Goal: Task Accomplishment & Management: Manage account settings

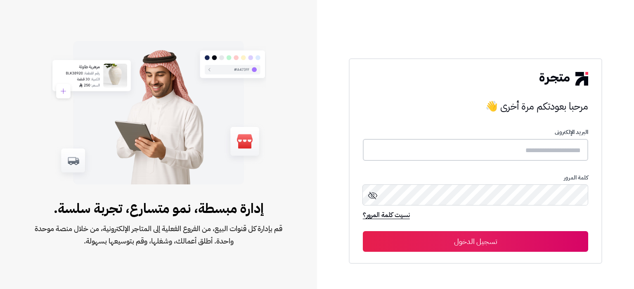
click at [540, 141] on input "text" at bounding box center [476, 150] width 226 height 22
paste input "**********"
click at [540, 141] on input "**********" at bounding box center [476, 150] width 226 height 22
type input "**********"
click at [564, 246] on button "تسجيل الدخول" at bounding box center [476, 241] width 226 height 21
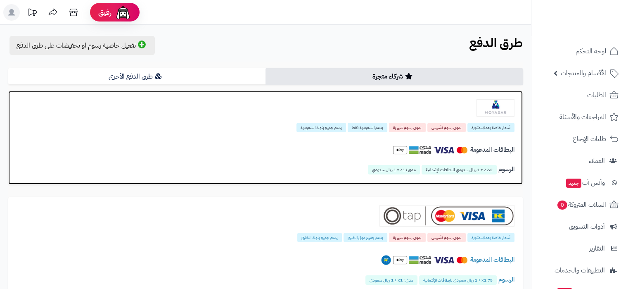
click at [275, 147] on h4 "البطاقات المدعومة" at bounding box center [266, 149] width 498 height 15
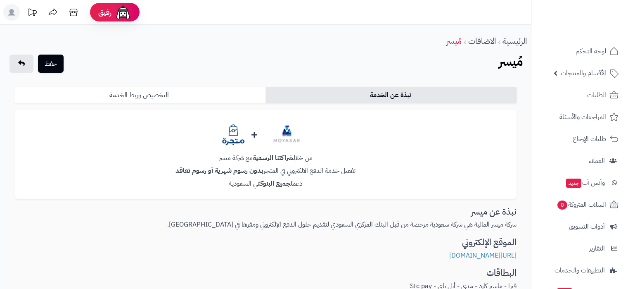
click at [213, 101] on link "التخصيص وربط الخدمة" at bounding box center [139, 95] width 251 height 17
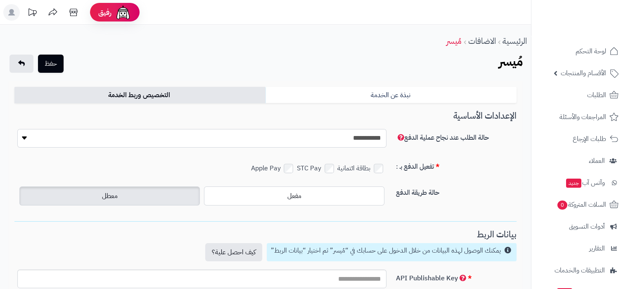
click at [359, 132] on select "**********" at bounding box center [201, 138] width 369 height 19
select select "**"
click at [17, 129] on select "**********" at bounding box center [201, 138] width 369 height 19
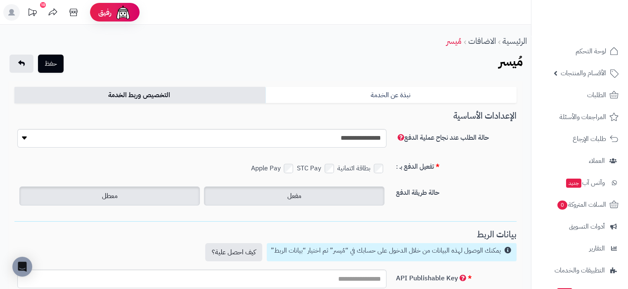
click at [292, 197] on span "مفعل" at bounding box center [294, 196] width 14 height 10
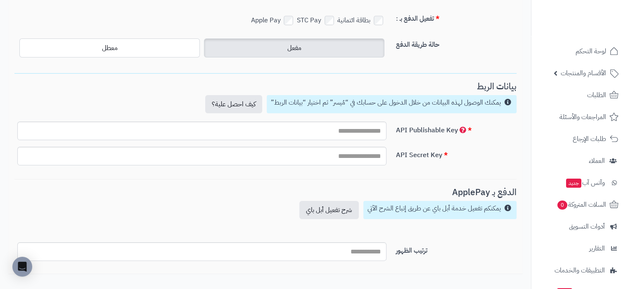
scroll to position [195, 0]
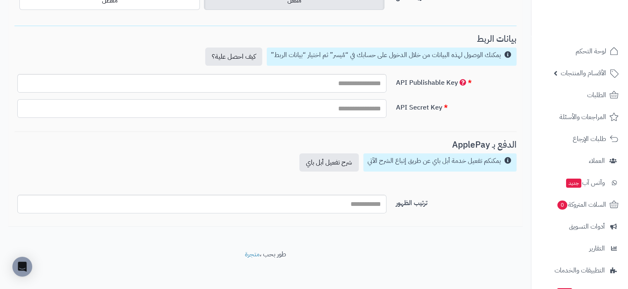
click at [347, 109] on input "text" at bounding box center [201, 108] width 369 height 19
paste input "**********"
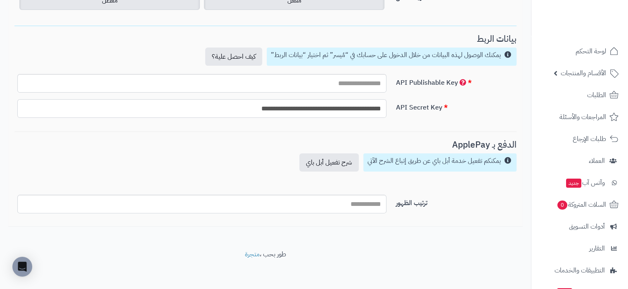
type input "**********"
click at [354, 82] on input "text" at bounding box center [201, 83] width 369 height 19
paste input "**********"
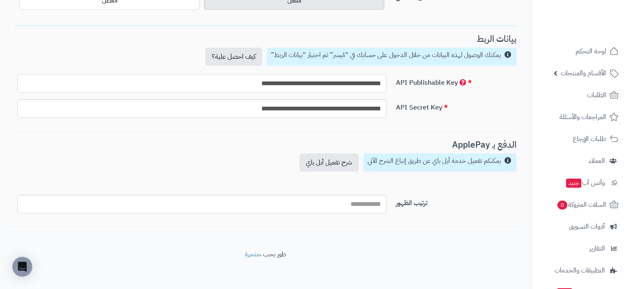
type input "**********"
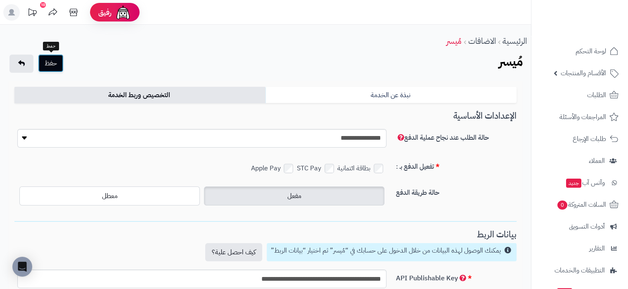
click at [50, 66] on button "حفظ" at bounding box center [51, 63] width 26 height 18
click at [45, 66] on button "حفظ" at bounding box center [51, 63] width 26 height 18
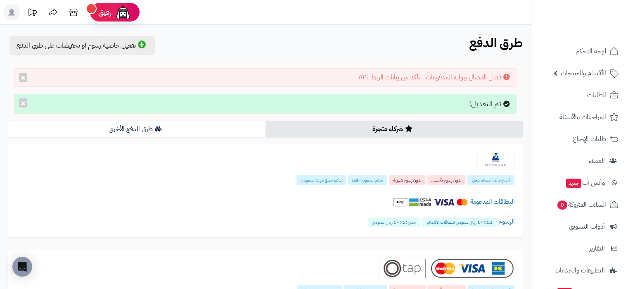
scroll to position [6, 0]
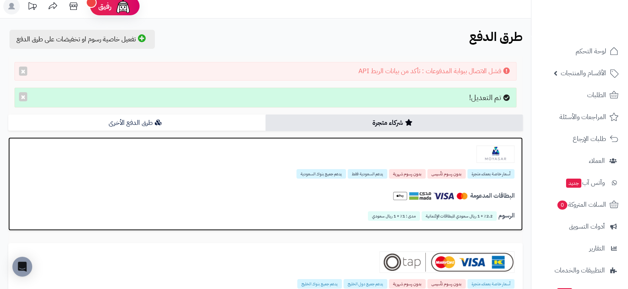
click at [241, 162] on div at bounding box center [266, 153] width 498 height 17
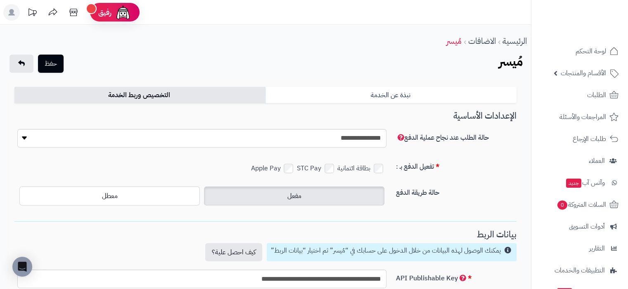
click at [164, 84] on div "نبذة عن الخدمة التخصيص وربط الخدمة من خلال شراكتنا الرسمية مع شركة ميسر تفعيل خ…" at bounding box center [265, 251] width 515 height 341
click at [271, 192] on label "مفعل" at bounding box center [294, 195] width 180 height 19
click at [51, 66] on button "حفظ" at bounding box center [51, 63] width 26 height 18
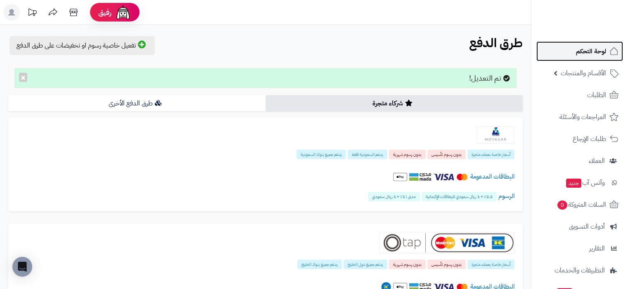
click at [586, 47] on span "لوحة التحكم" at bounding box center [591, 51] width 30 height 12
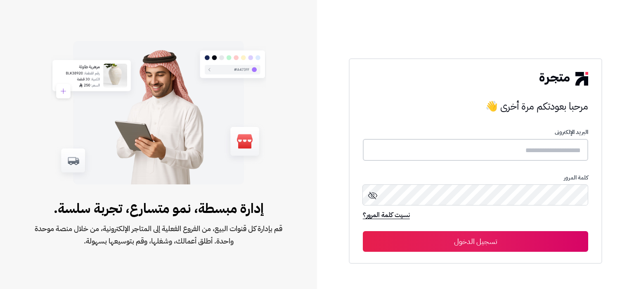
click at [488, 152] on input "text" at bounding box center [476, 150] width 226 height 22
paste input "**********"
type input "**********"
click at [565, 245] on button "تسجيل الدخول" at bounding box center [476, 241] width 226 height 21
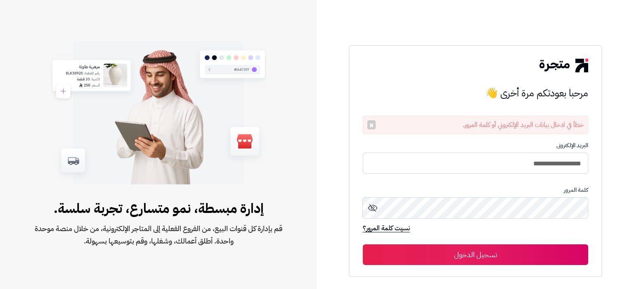
click at [575, 258] on button "تسجيل الدخول" at bounding box center [476, 254] width 226 height 21
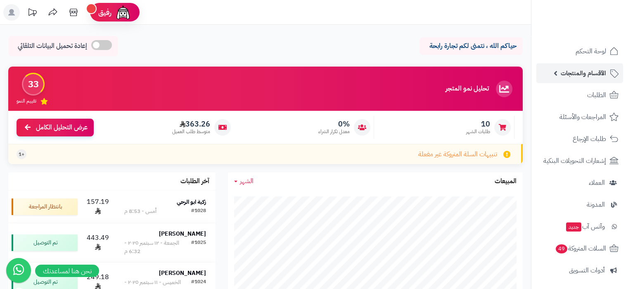
click at [578, 73] on span "الأقسام والمنتجات" at bounding box center [583, 73] width 45 height 12
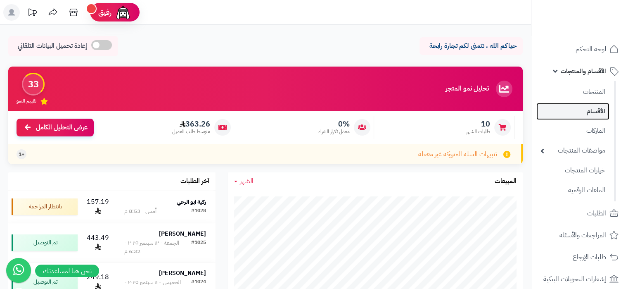
click at [599, 111] on link "الأقسام" at bounding box center [573, 111] width 73 height 17
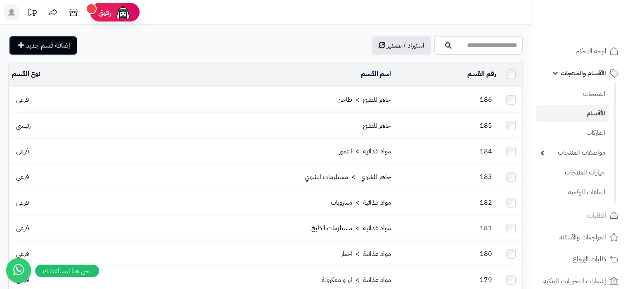
drag, startPoint x: 47, startPoint y: 31, endPoint x: 50, endPoint y: 41, distance: 10.3
click at [50, 41] on span "إضافة قسم جديد" at bounding box center [48, 45] width 44 height 10
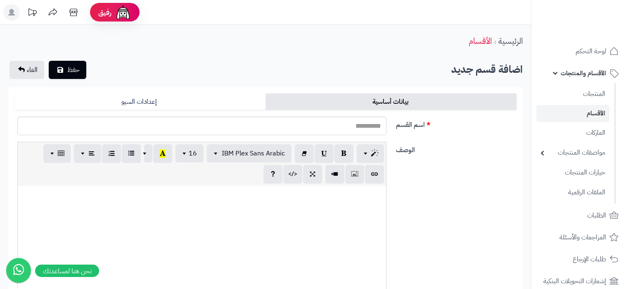
click at [318, 127] on input "اسم القسم" at bounding box center [201, 125] width 369 height 19
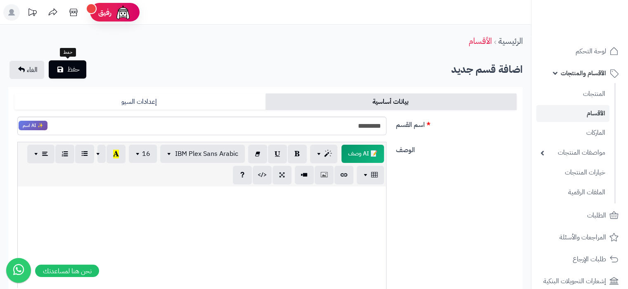
type input "*********"
click at [74, 70] on span "حفظ" at bounding box center [73, 69] width 12 height 10
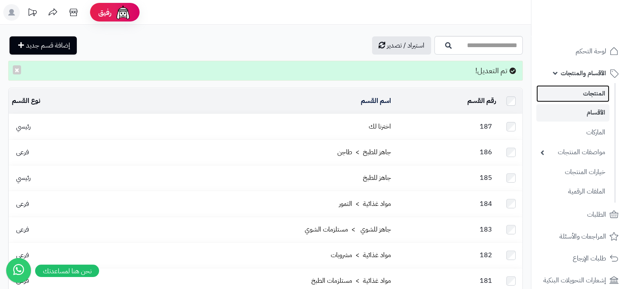
click at [582, 88] on link "المنتجات" at bounding box center [573, 93] width 73 height 17
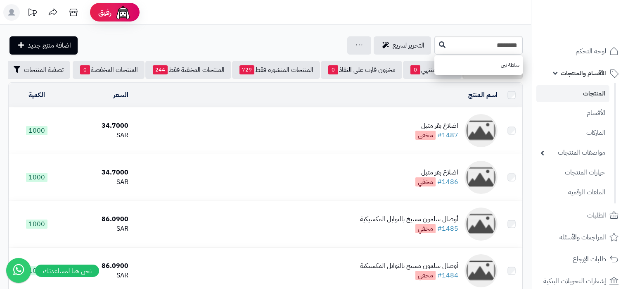
type input "********"
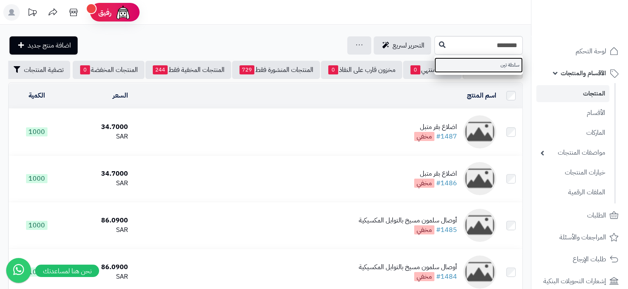
click at [457, 67] on link "سلطة تين" at bounding box center [479, 64] width 88 height 15
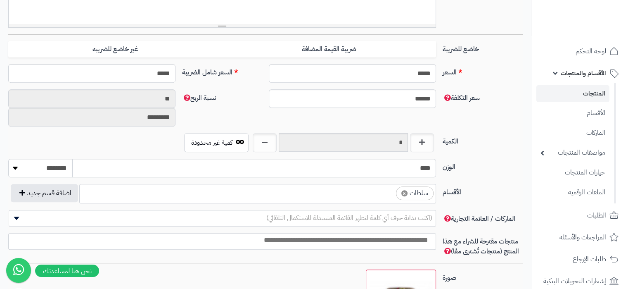
scroll to position [420, 0]
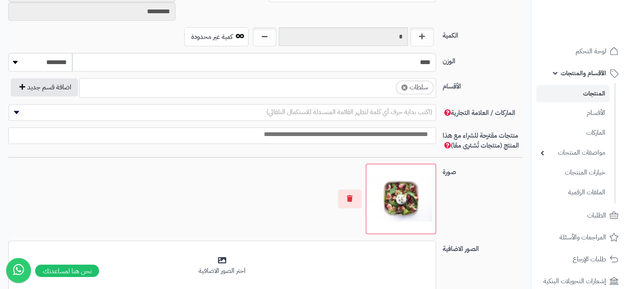
click at [372, 86] on ul "× سلطات" at bounding box center [258, 86] width 356 height 16
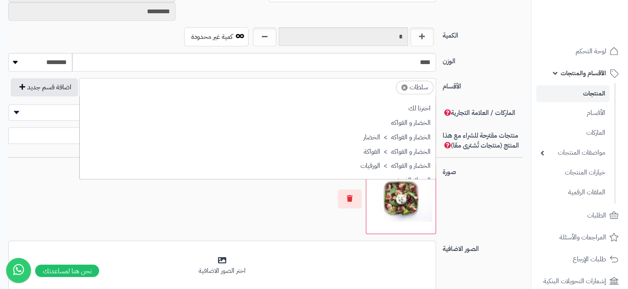
scroll to position [148, 0]
type input "*"
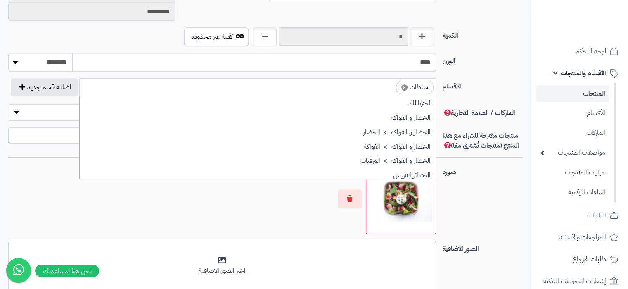
scroll to position [0, 0]
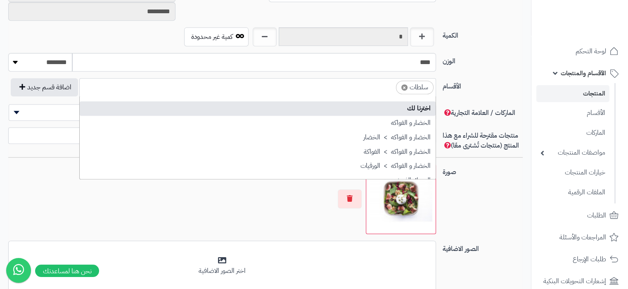
select select "***"
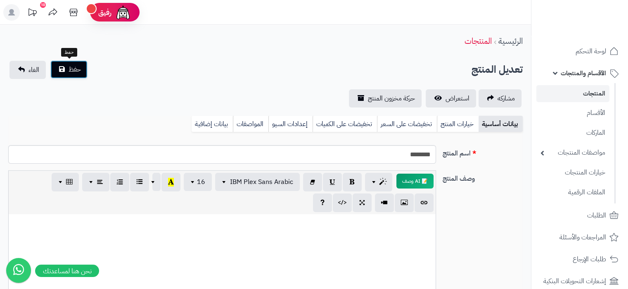
click at [81, 71] on span "حفظ" at bounding box center [75, 69] width 12 height 10
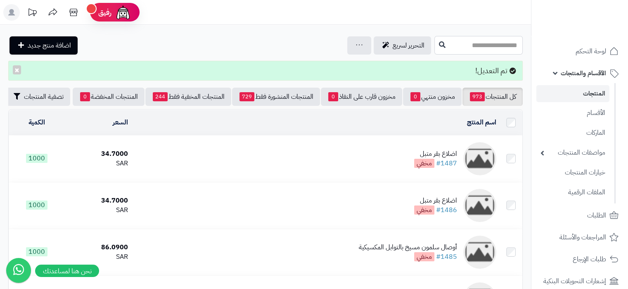
click at [460, 45] on input "text" at bounding box center [479, 45] width 88 height 19
paste input "**********"
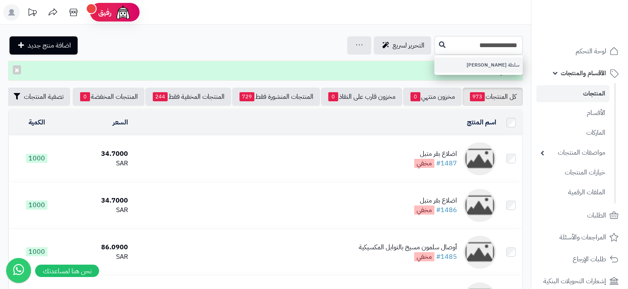
type input "**********"
click at [477, 63] on link "سلطة جرين جاردن" at bounding box center [479, 64] width 88 height 15
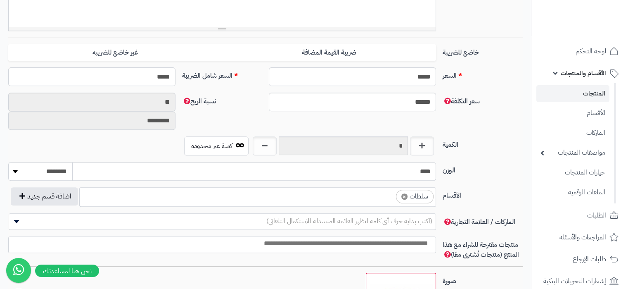
scroll to position [148, 0]
click at [355, 191] on ul "× سلطات" at bounding box center [258, 196] width 356 height 16
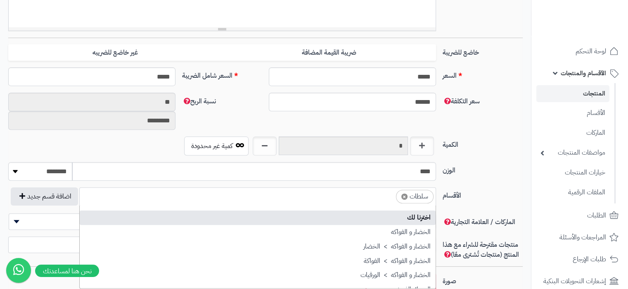
select select "***"
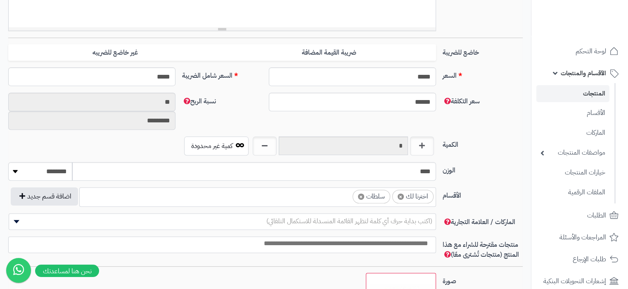
scroll to position [0, 0]
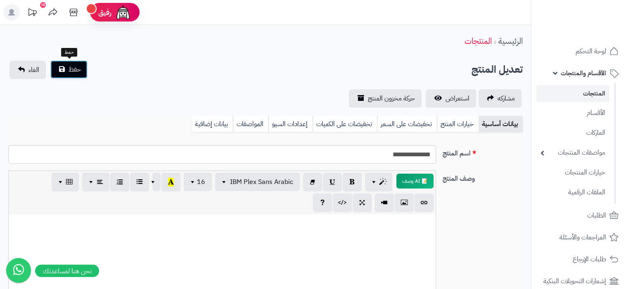
click at [73, 65] on span "حفظ" at bounding box center [75, 69] width 12 height 10
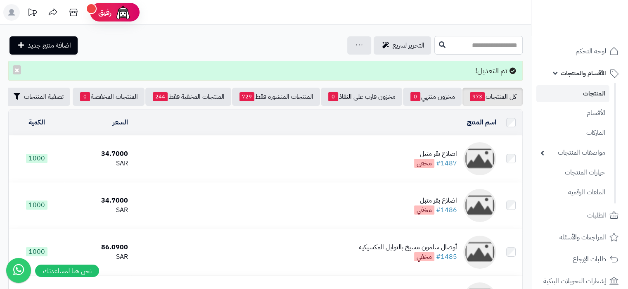
click at [473, 50] on input "text" at bounding box center [479, 45] width 88 height 19
paste input "**********"
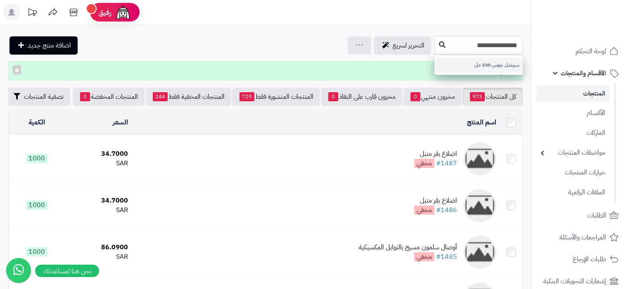
type input "**********"
click at [483, 70] on link "سبيشل جوس 330 مل" at bounding box center [479, 64] width 88 height 15
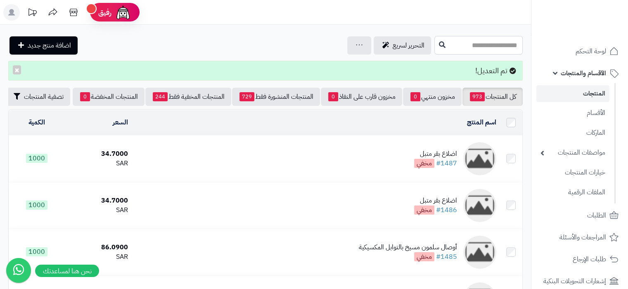
click at [475, 48] on input "text" at bounding box center [479, 45] width 88 height 19
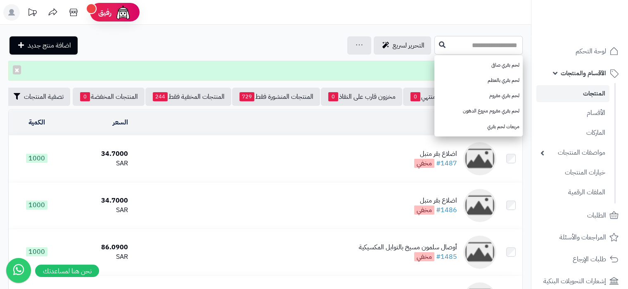
click at [475, 48] on input "text" at bounding box center [479, 45] width 88 height 19
paste input "**********"
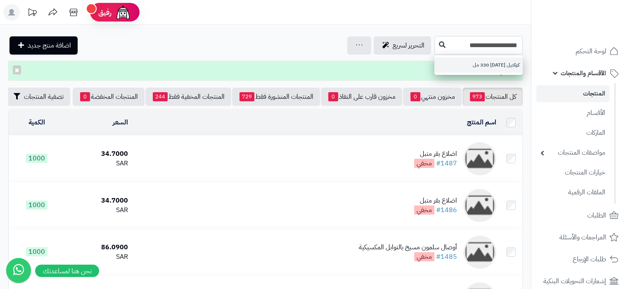
type input "**********"
click at [478, 68] on link "كوكتيل [DATE] 330 مل" at bounding box center [479, 64] width 88 height 15
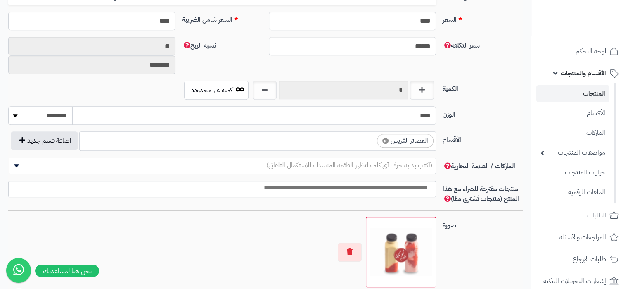
scroll to position [376, 0]
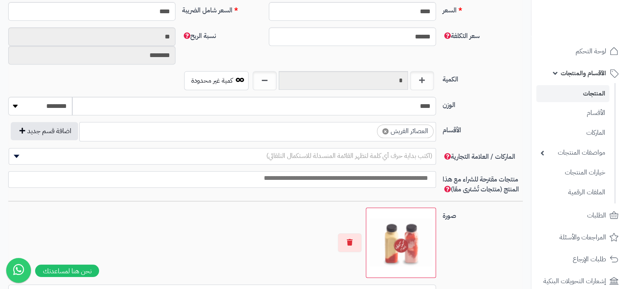
click at [340, 128] on ul "× العصائر الفريش" at bounding box center [258, 130] width 356 height 16
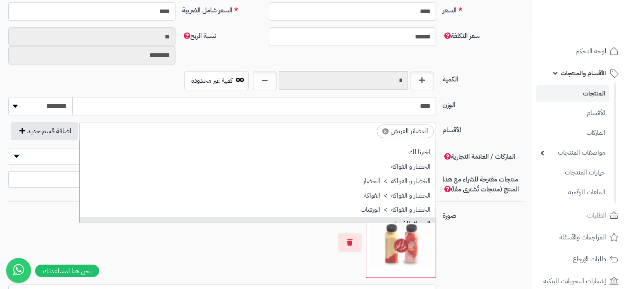
scroll to position [55, 0]
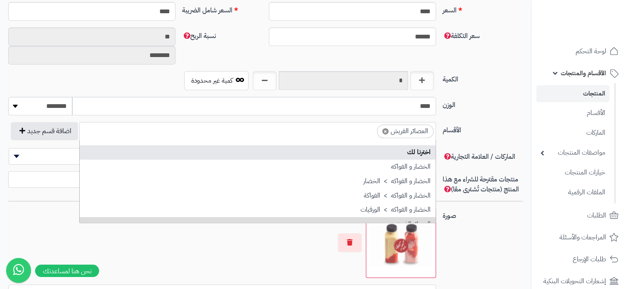
select select "***"
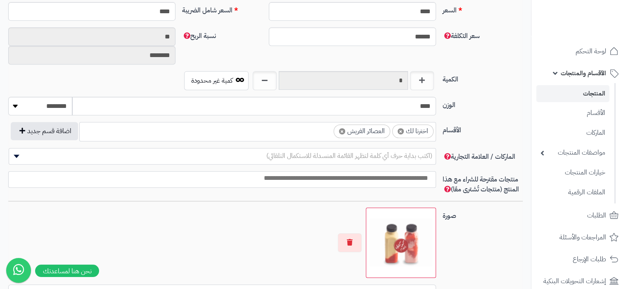
scroll to position [0, 0]
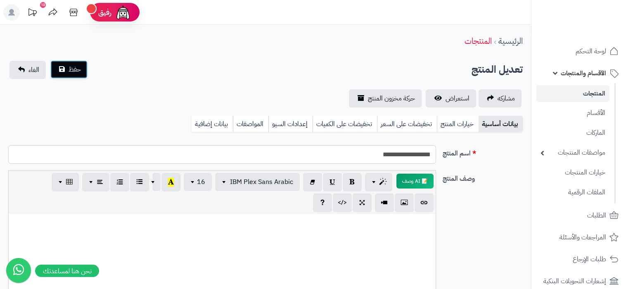
click at [79, 74] on button "حفظ" at bounding box center [68, 69] width 37 height 18
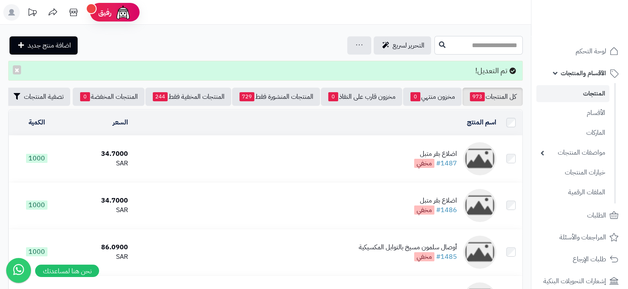
click at [450, 43] on input "text" at bounding box center [479, 45] width 88 height 19
paste input "**********"
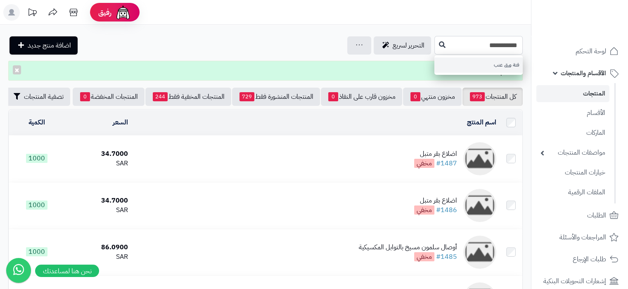
type input "**********"
click at [442, 65] on link "فتة ورق عنب" at bounding box center [479, 64] width 88 height 15
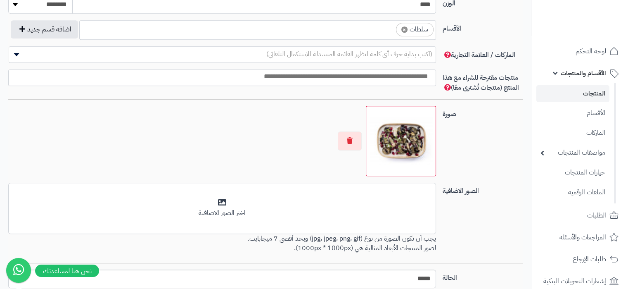
scroll to position [475, 0]
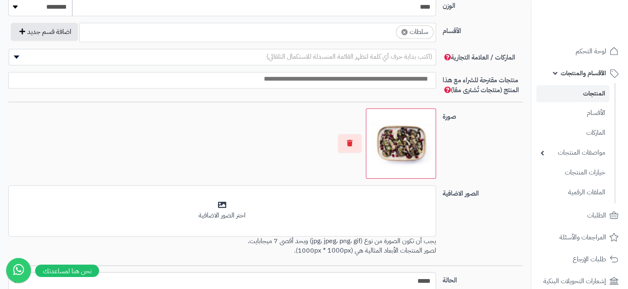
click at [377, 31] on ul "× سلطات" at bounding box center [258, 31] width 356 height 16
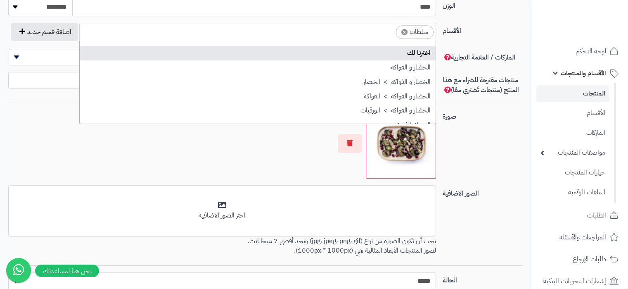
select select "***"
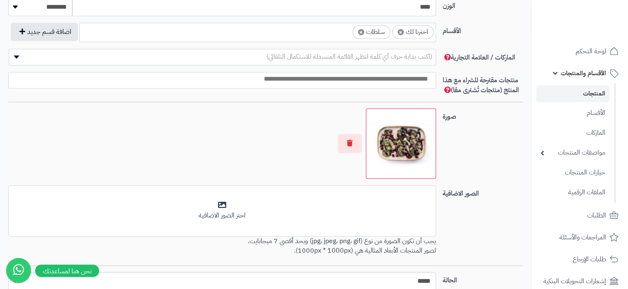
scroll to position [0, 0]
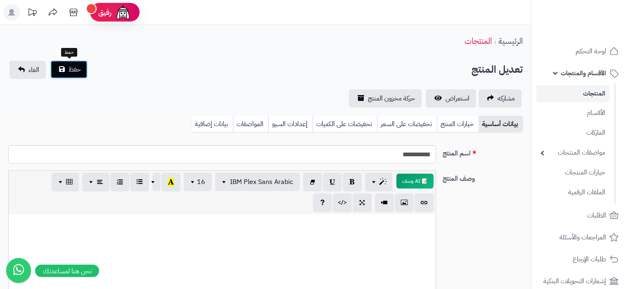
click at [71, 75] on button "حفظ" at bounding box center [68, 69] width 37 height 18
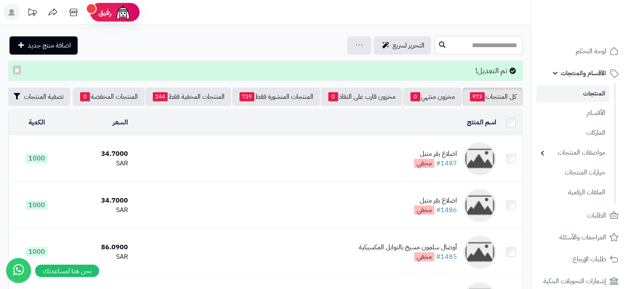
click at [435, 38] on input "text" at bounding box center [479, 45] width 88 height 19
paste input "**********"
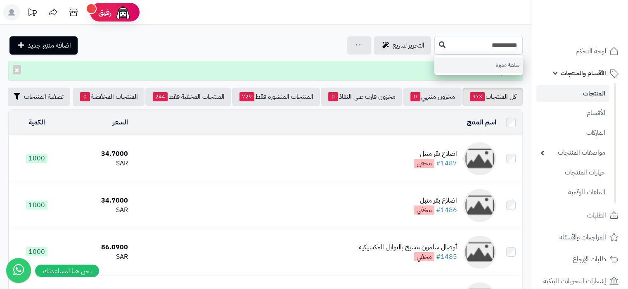
type input "**********"
click at [437, 65] on link "سلطة مميزة" at bounding box center [479, 64] width 88 height 15
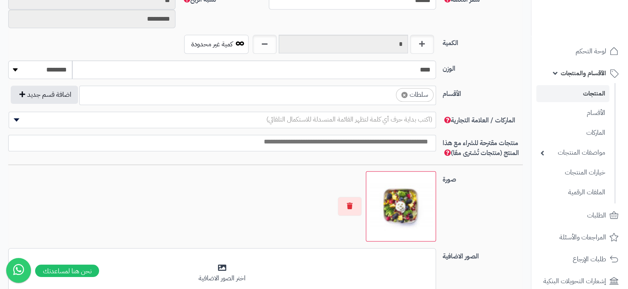
scroll to position [413, 0]
click at [363, 96] on ul "× سلطات" at bounding box center [258, 93] width 356 height 16
select select "***"
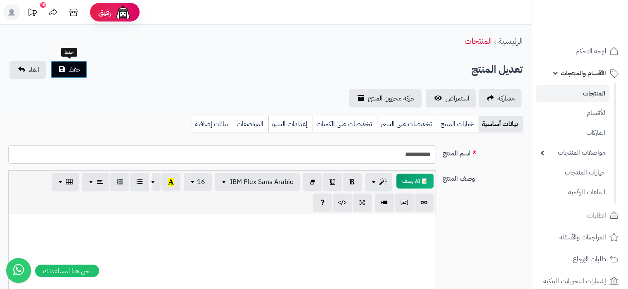
click at [76, 76] on button "حفظ" at bounding box center [68, 69] width 37 height 18
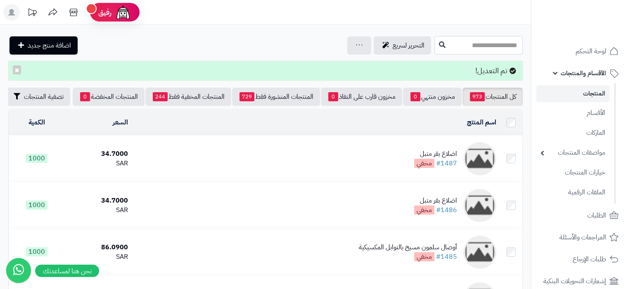
click at [435, 44] on input "text" at bounding box center [479, 45] width 88 height 19
paste input "**********"
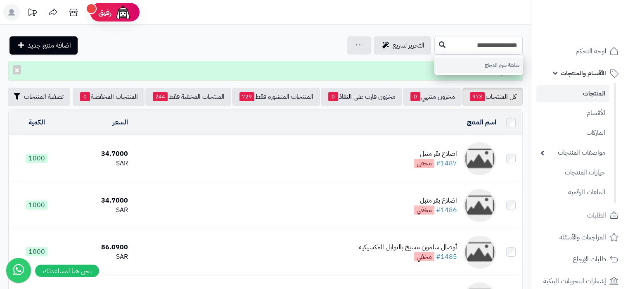
type input "**********"
click at [468, 63] on link "سلطة سيزر الدجاج" at bounding box center [479, 64] width 88 height 15
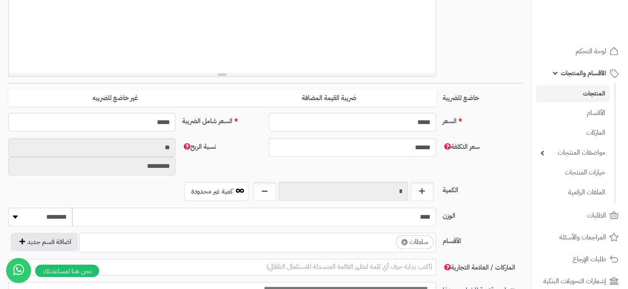
scroll to position [264, 0]
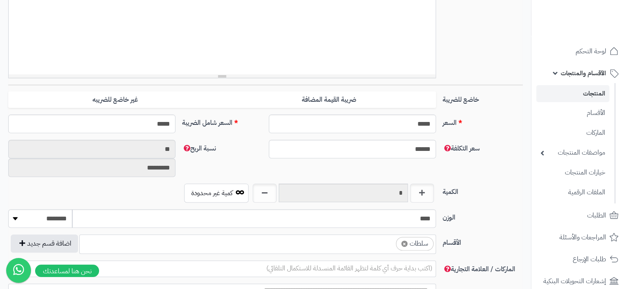
click at [368, 239] on ul "× سلطات" at bounding box center [258, 243] width 356 height 16
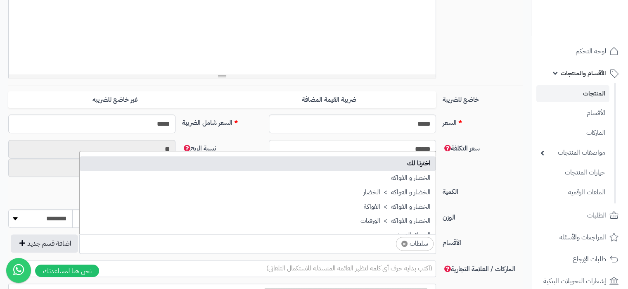
select select "***"
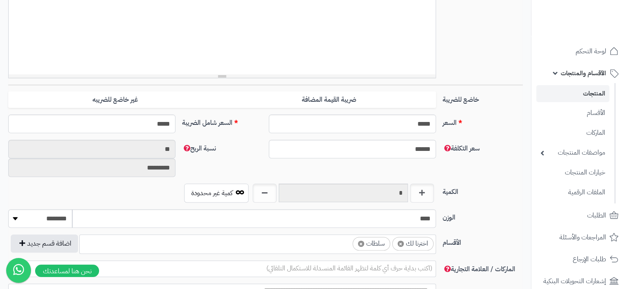
scroll to position [0, 0]
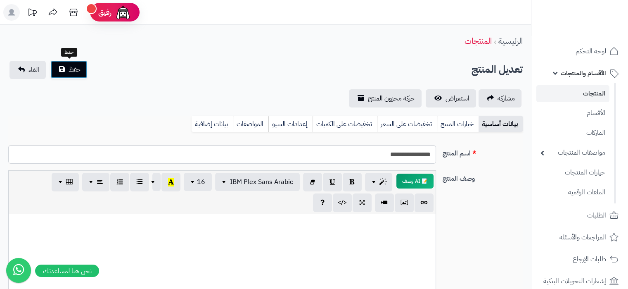
click at [58, 61] on button "حفظ" at bounding box center [68, 69] width 37 height 18
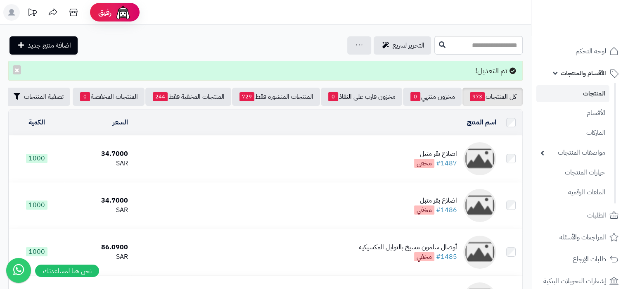
click at [18, 69] on button "×" at bounding box center [17, 69] width 8 height 9
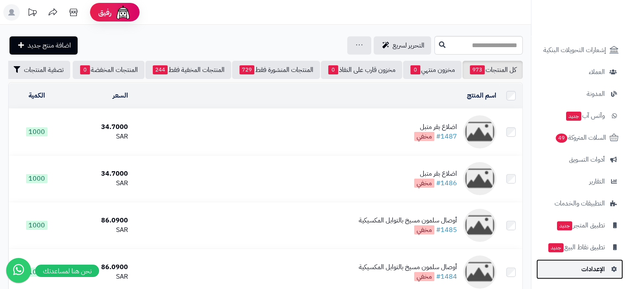
click at [588, 269] on span "الإعدادات" at bounding box center [594, 269] width 24 height 12
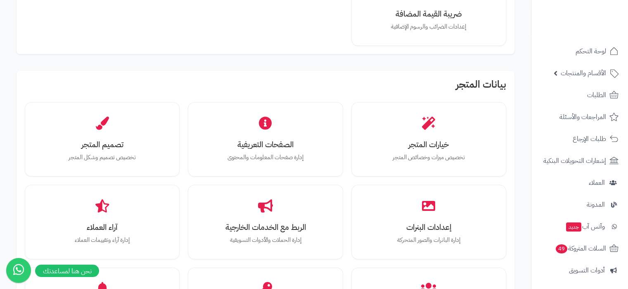
scroll to position [185, 0]
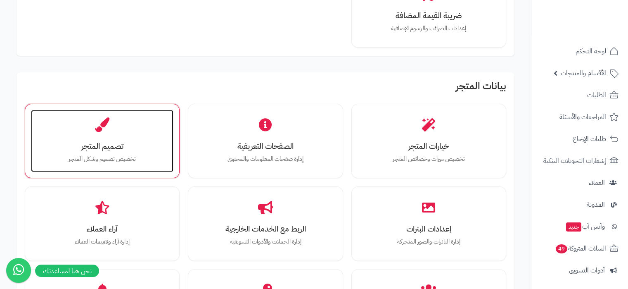
click at [117, 146] on h3 "تصميم المتجر" at bounding box center [102, 146] width 126 height 9
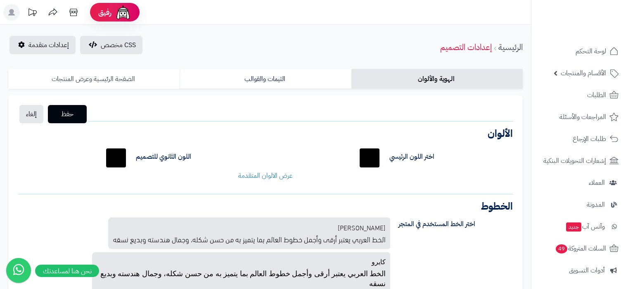
click at [138, 88] on link "الصفحة الرئيسية وعرض المنتجات" at bounding box center [93, 79] width 171 height 20
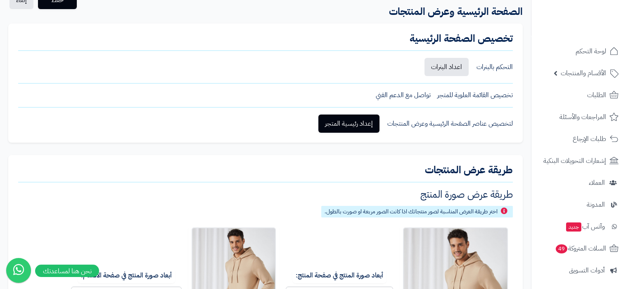
scroll to position [158, 0]
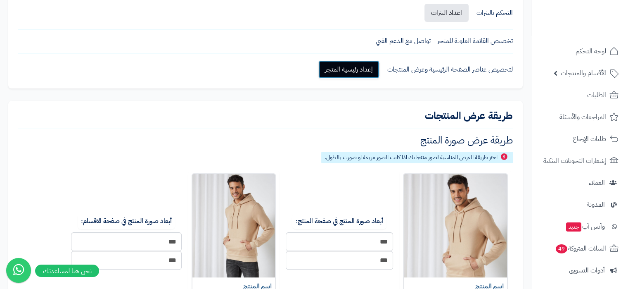
click at [367, 69] on link "إعداد رئيسية المتجر" at bounding box center [348, 69] width 61 height 18
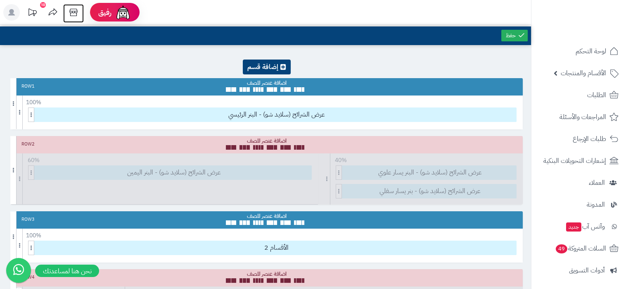
click at [71, 12] on icon at bounding box center [73, 12] width 17 height 17
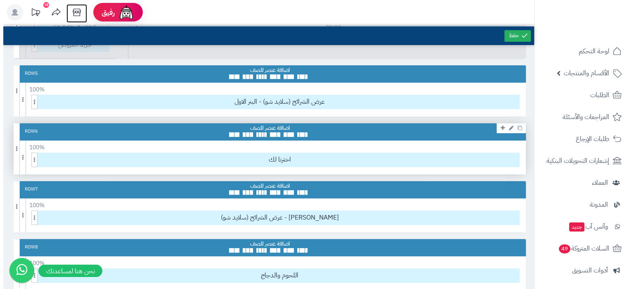
scroll to position [278, 0]
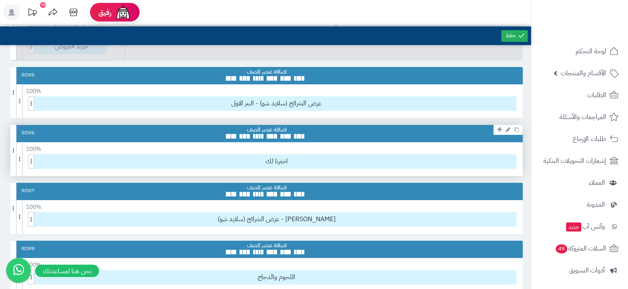
click at [325, 147] on div "100 % 100 95 90 85 80 75 70 66 60 55 50 45 40 33 30 25 20 15 10 5" at bounding box center [266, 147] width 513 height 10
click at [499, 159] on link at bounding box center [502, 161] width 6 height 6
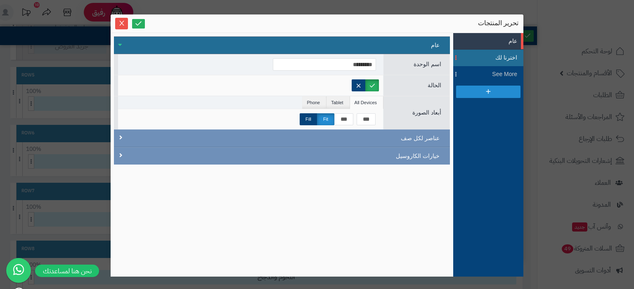
click at [476, 57] on div "اخترنا لك" at bounding box center [489, 57] width 58 height 9
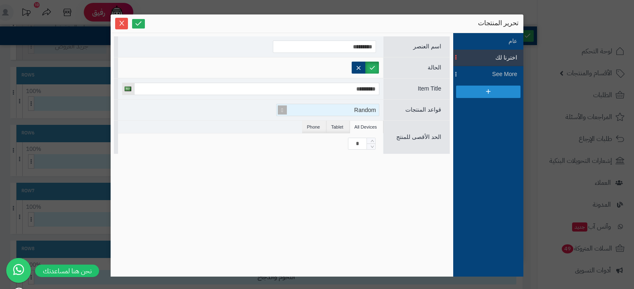
click at [337, 106] on div "Random" at bounding box center [331, 110] width 95 height 12
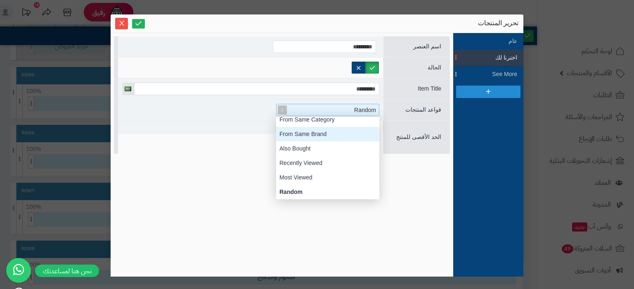
scroll to position [58, 0]
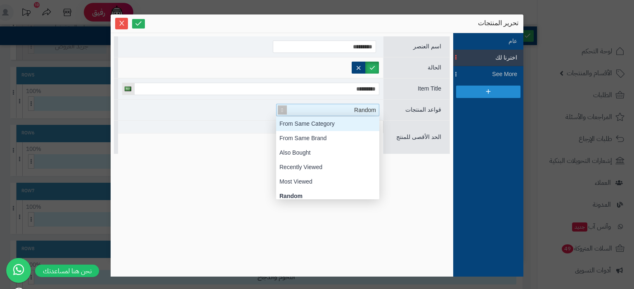
click at [338, 123] on div "From Same Category" at bounding box center [327, 123] width 103 height 14
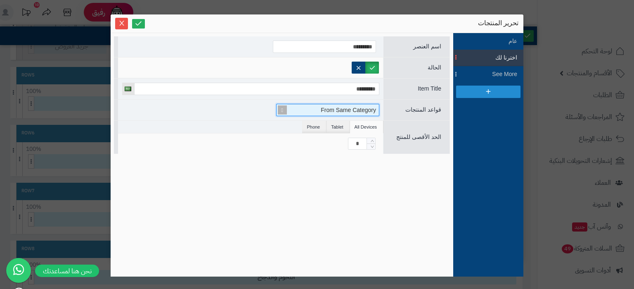
click at [321, 114] on div "From Same Category" at bounding box center [331, 110] width 95 height 12
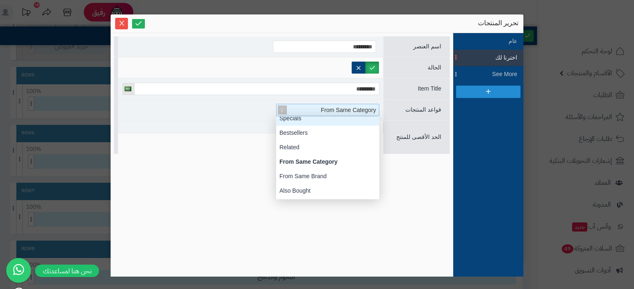
scroll to position [0, 0]
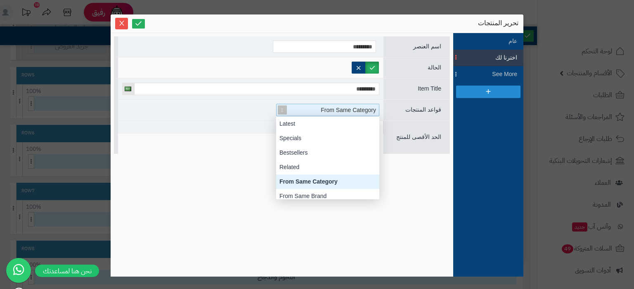
click at [306, 183] on div "From Same Category" at bounding box center [327, 181] width 103 height 14
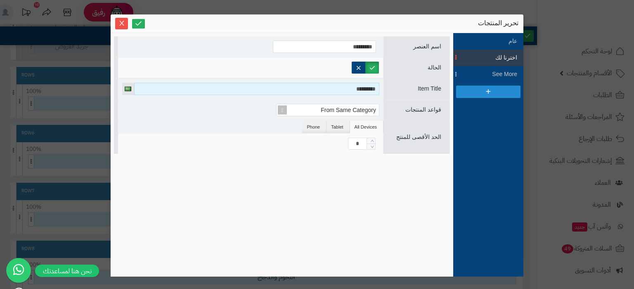
click at [340, 86] on input "*********" at bounding box center [256, 89] width 245 height 12
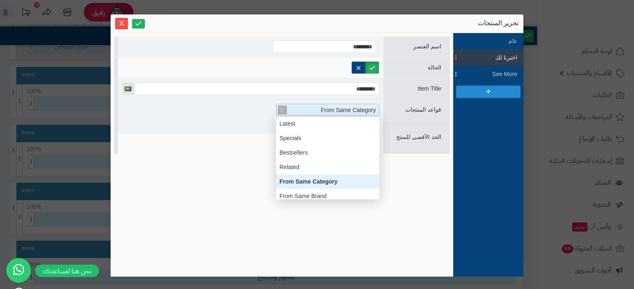
click at [340, 113] on div "From Same Category" at bounding box center [331, 110] width 95 height 12
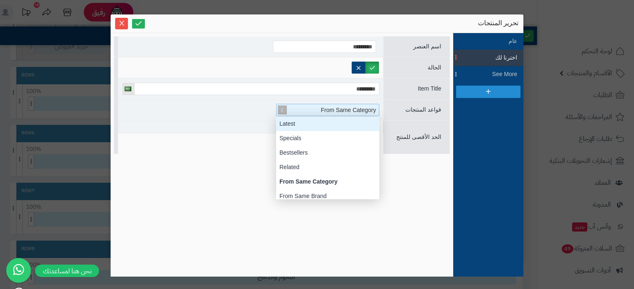
click at [319, 106] on div "From Same Category" at bounding box center [331, 110] width 95 height 12
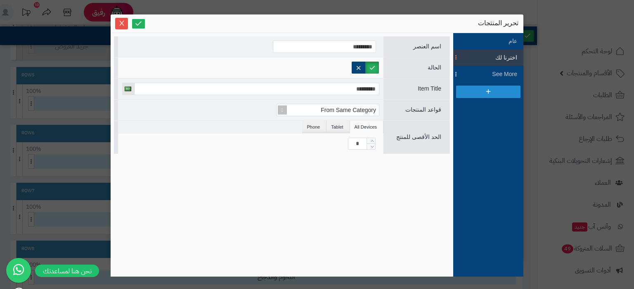
click at [230, 132] on ul "All Devices Tablet Phone" at bounding box center [251, 127] width 266 height 13
click at [321, 47] on input "*********" at bounding box center [324, 46] width 103 height 12
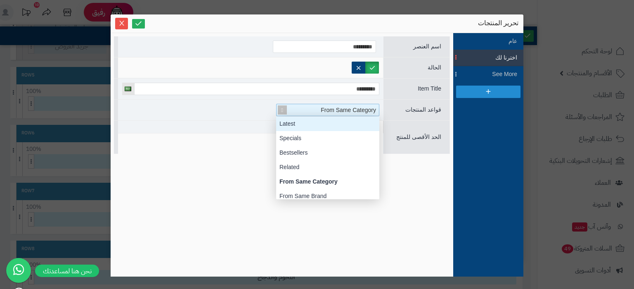
drag, startPoint x: 344, startPoint y: 112, endPoint x: 343, endPoint y: 118, distance: 6.0
click at [343, 116] on div "From Same Category Latest Specials Bestsellers Related From Same Category From …" at bounding box center [327, 110] width 103 height 12
click at [345, 96] on div "*********" at bounding box center [251, 88] width 266 height 21
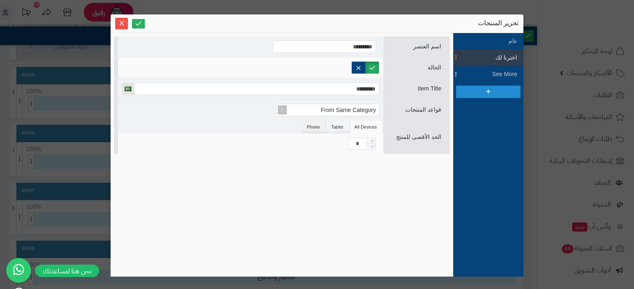
click at [330, 126] on li "Tablet" at bounding box center [338, 127] width 23 height 12
click at [314, 126] on li "Phone" at bounding box center [314, 127] width 24 height 12
click at [353, 126] on li "All Devices" at bounding box center [366, 127] width 33 height 12
click at [432, 78] on div "Item Title *********" at bounding box center [282, 88] width 336 height 21
click at [432, 86] on span "Item Title" at bounding box center [430, 88] width 24 height 7
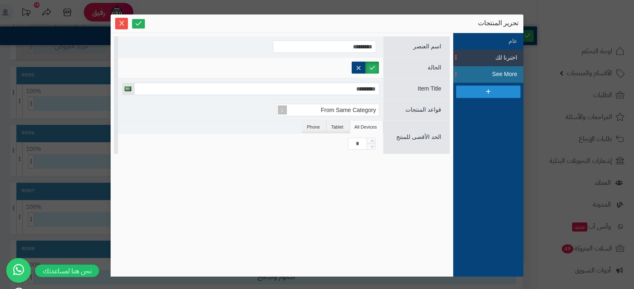
click at [491, 74] on span "See More" at bounding box center [498, 74] width 37 height 9
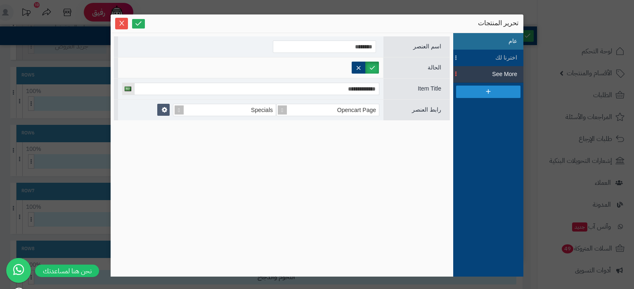
click at [499, 42] on li "عام" at bounding box center [489, 41] width 70 height 17
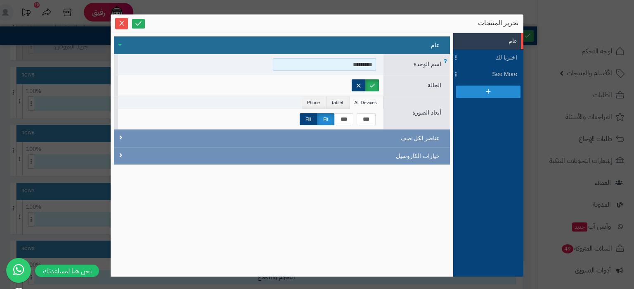
click at [350, 64] on input "*********" at bounding box center [324, 64] width 103 height 12
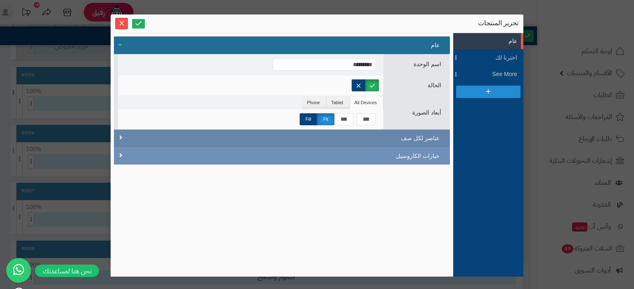
click at [325, 141] on div "عناصر لكل صف" at bounding box center [282, 138] width 336 height 18
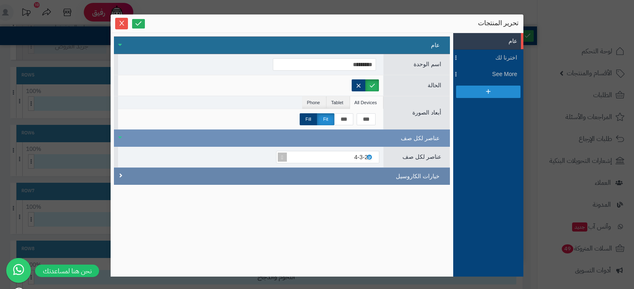
click at [320, 170] on div "خيارات الكاروسيل" at bounding box center [282, 175] width 336 height 17
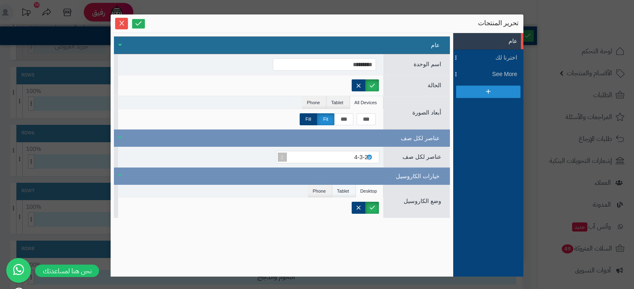
click at [347, 191] on li "Tablet" at bounding box center [343, 191] width 23 height 12
click at [320, 191] on li "Phone" at bounding box center [320, 191] width 24 height 12
click at [121, 21] on icon "Close" at bounding box center [122, 22] width 7 height 7
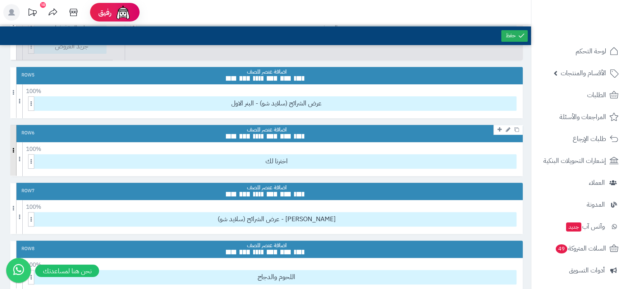
click at [14, 150] on span at bounding box center [13, 150] width 6 height 51
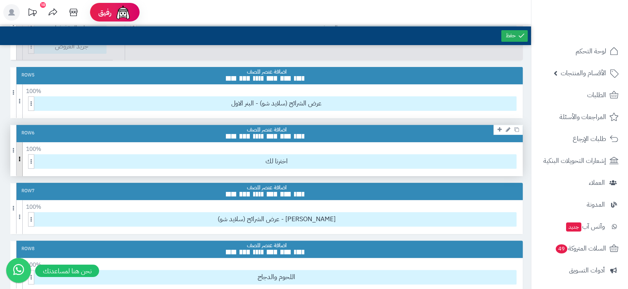
click at [18, 150] on span at bounding box center [20, 159] width 6 height 34
click at [33, 158] on span at bounding box center [31, 161] width 6 height 14
click at [193, 126] on div "Row 6" at bounding box center [266, 133] width 513 height 17
click at [507, 128] on icon at bounding box center [508, 129] width 5 height 5
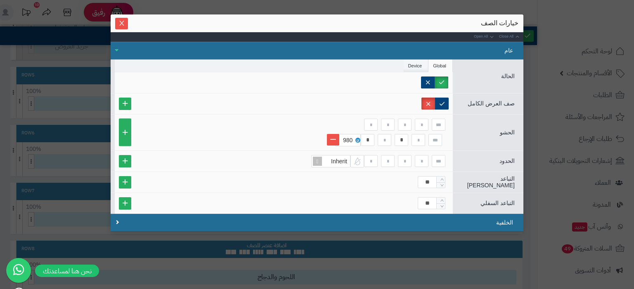
click at [413, 59] on li "Device" at bounding box center [416, 65] width 25 height 12
click at [119, 23] on icon "Close" at bounding box center [122, 22] width 7 height 7
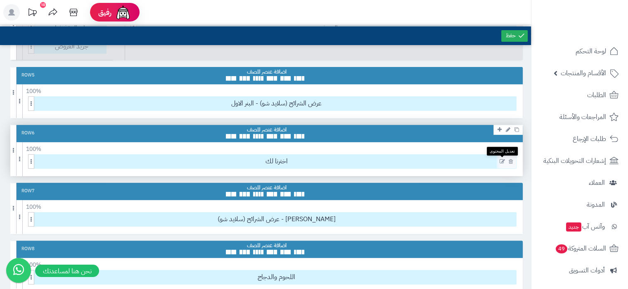
click at [500, 161] on icon at bounding box center [502, 162] width 5 height 6
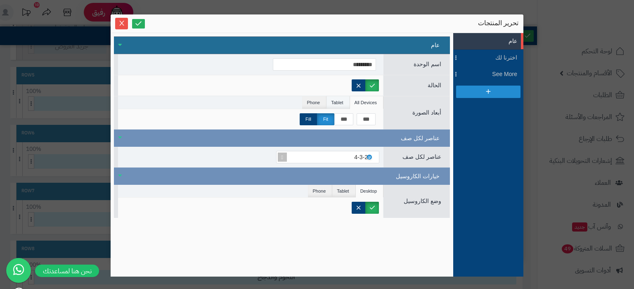
click at [328, 98] on li "Tablet" at bounding box center [338, 102] width 23 height 12
click at [322, 100] on li "Phone" at bounding box center [314, 102] width 24 height 12
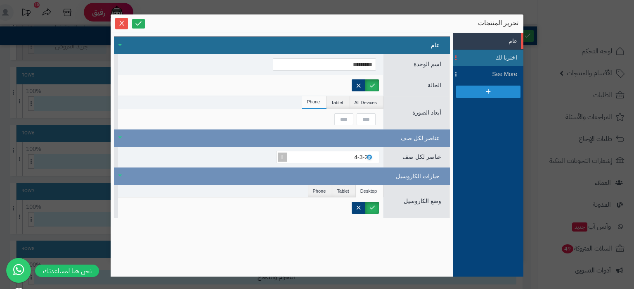
click at [508, 59] on span "اخترنا لك" at bounding box center [498, 57] width 37 height 9
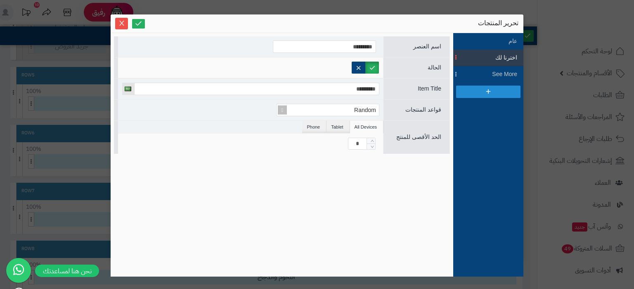
click at [455, 57] on span at bounding box center [457, 58] width 6 height 16
click at [334, 49] on input "*********" at bounding box center [324, 46] width 103 height 12
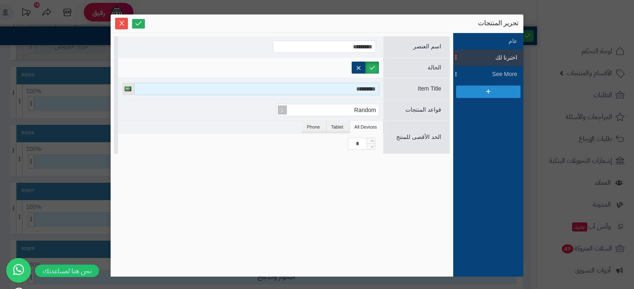
click at [335, 88] on input "*********" at bounding box center [256, 89] width 245 height 12
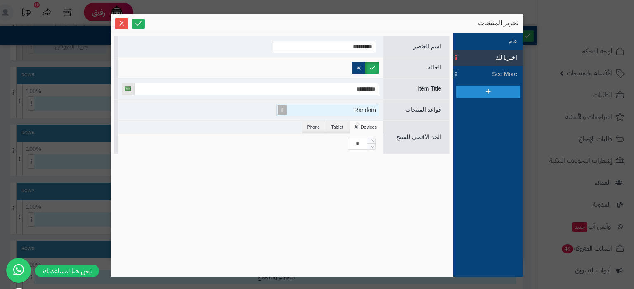
click at [334, 108] on div "Random" at bounding box center [331, 110] width 95 height 12
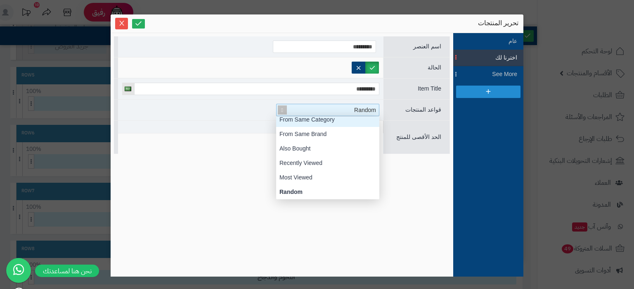
scroll to position [58, 0]
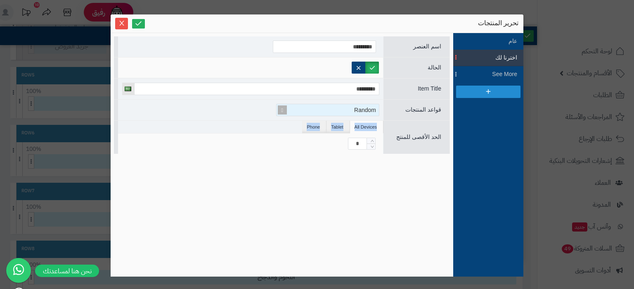
drag, startPoint x: 257, startPoint y: 140, endPoint x: 310, endPoint y: 110, distance: 60.5
click at [310, 110] on div "اسم العنصر ********* الحالة Global Device Customer Customer Groups Stores Admin…" at bounding box center [282, 94] width 336 height 117
click at [320, 136] on div "*" at bounding box center [251, 143] width 266 height 20
click at [337, 126] on li "Tablet" at bounding box center [338, 127] width 23 height 12
click at [310, 123] on li "Phone" at bounding box center [314, 127] width 24 height 12
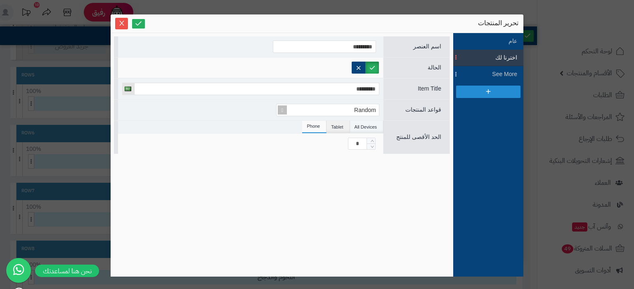
click at [357, 122] on li "All Devices" at bounding box center [366, 127] width 33 height 12
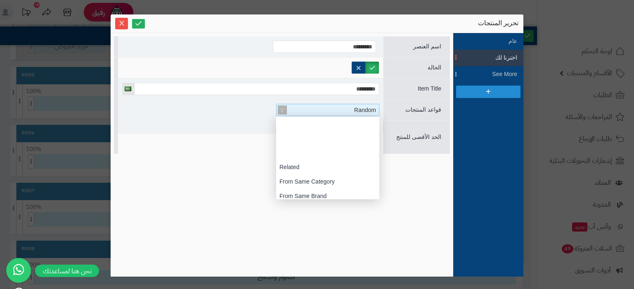
click at [332, 107] on div "Random" at bounding box center [331, 110] width 95 height 12
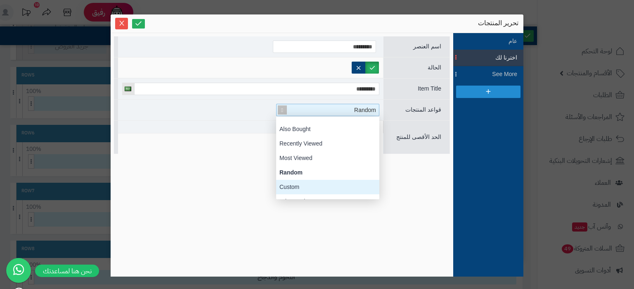
click at [316, 185] on div "Custom" at bounding box center [327, 187] width 103 height 14
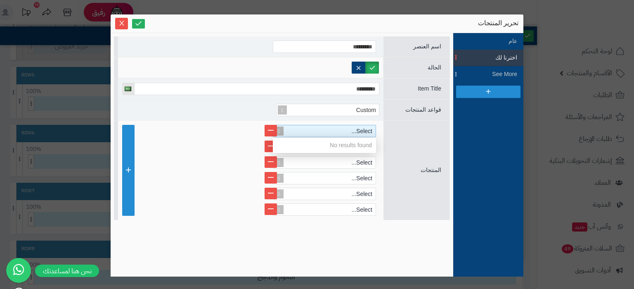
click at [337, 131] on div "Select..." at bounding box center [327, 131] width 95 height 12
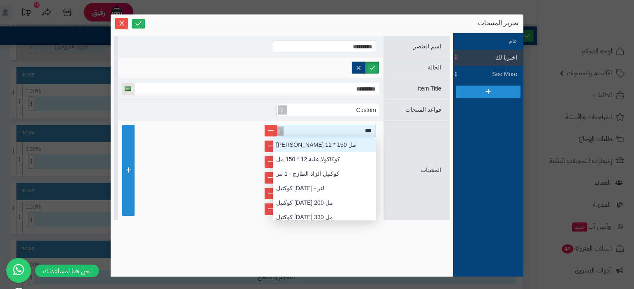
scroll to position [83, 0]
type input "*"
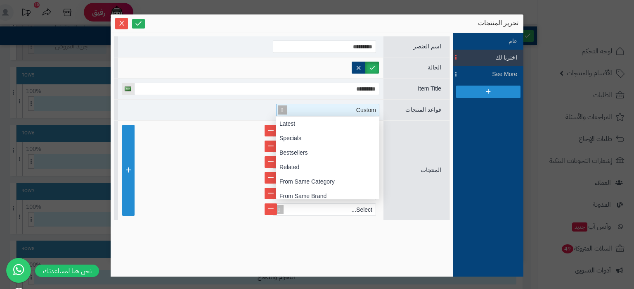
click at [336, 108] on div "Custom" at bounding box center [331, 110] width 95 height 12
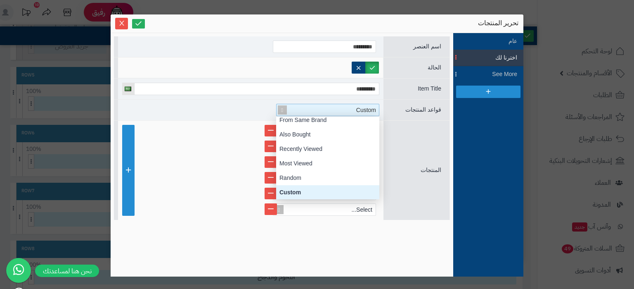
scroll to position [72, 0]
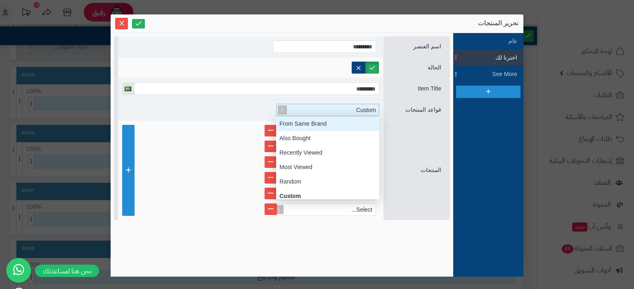
click at [333, 123] on div "From Same Brand" at bounding box center [327, 123] width 103 height 14
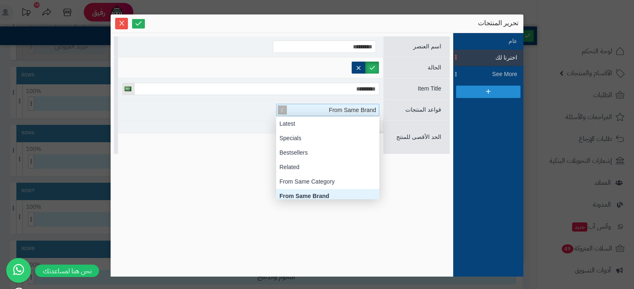
click at [343, 109] on span "From Same Brand" at bounding box center [352, 110] width 47 height 7
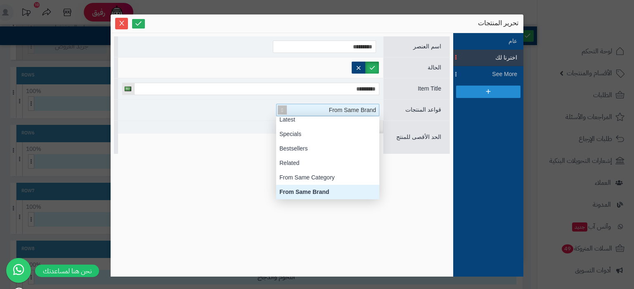
scroll to position [0, 0]
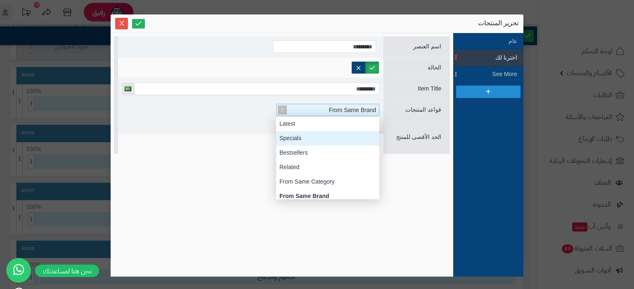
click at [332, 133] on div "Specials" at bounding box center [327, 138] width 103 height 14
click at [345, 106] on div "Specials" at bounding box center [331, 110] width 95 height 12
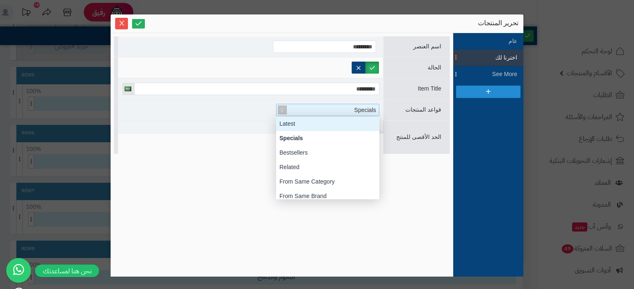
click at [330, 123] on div "Latest" at bounding box center [327, 123] width 103 height 14
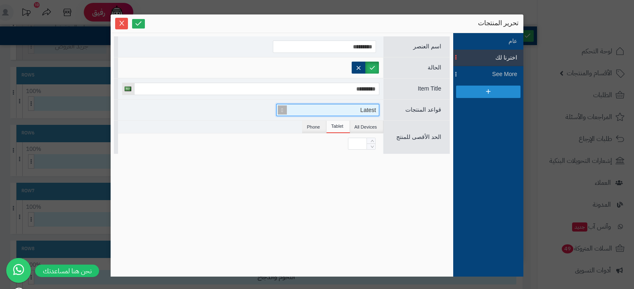
click at [341, 107] on div "Latest" at bounding box center [331, 110] width 95 height 12
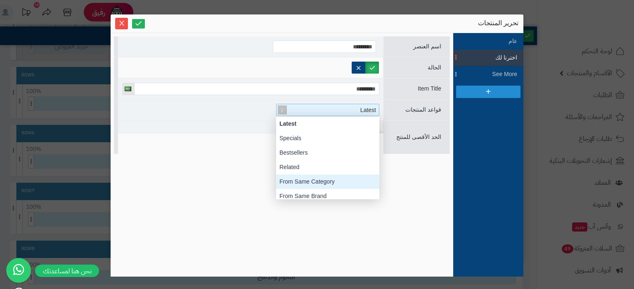
click at [302, 182] on div "From Same Category" at bounding box center [327, 181] width 103 height 14
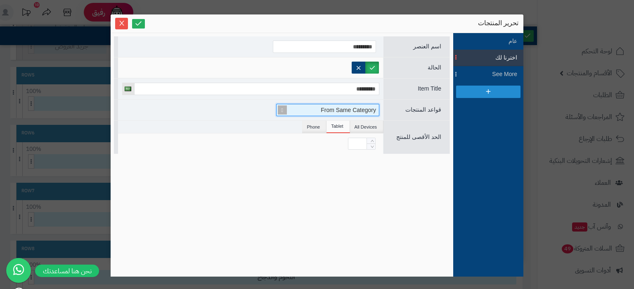
click at [285, 107] on span at bounding box center [283, 110] width 12 height 12
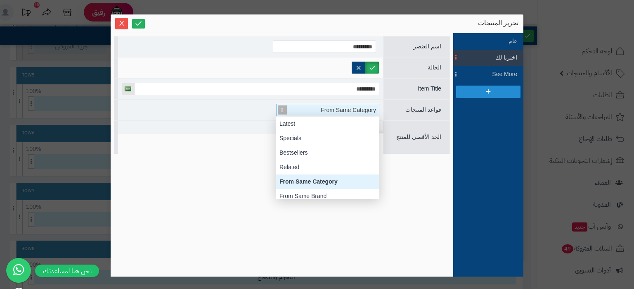
click at [283, 109] on span at bounding box center [283, 110] width 12 height 12
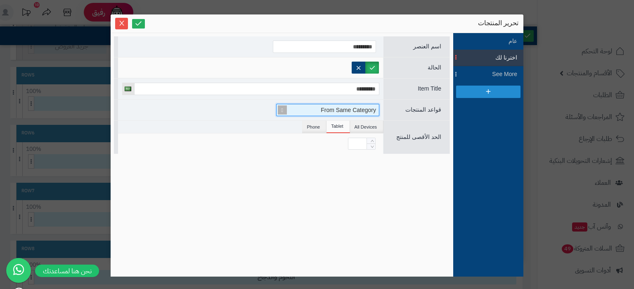
click at [283, 109] on span at bounding box center [283, 110] width 12 height 12
click at [372, 126] on li "All Devices" at bounding box center [366, 127] width 33 height 12
click at [307, 128] on li "Phone" at bounding box center [314, 127] width 24 height 12
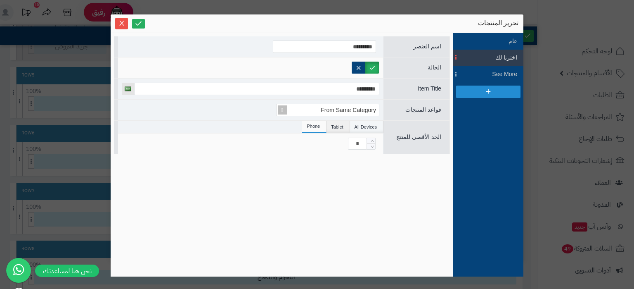
click at [369, 129] on li "All Devices" at bounding box center [366, 127] width 33 height 12
click at [122, 27] on button "Close" at bounding box center [121, 23] width 13 height 12
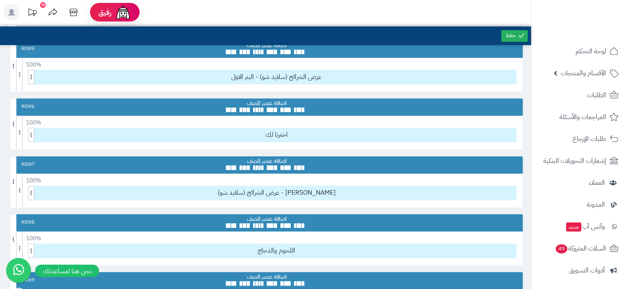
scroll to position [316, 0]
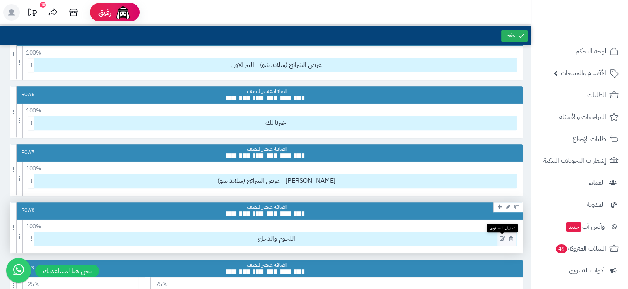
click at [503, 236] on icon at bounding box center [502, 239] width 5 height 6
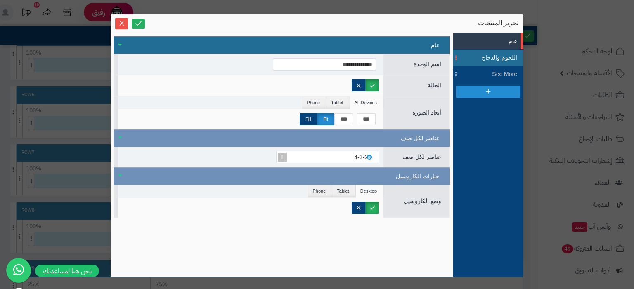
click at [489, 59] on span "اللحوم والدجاج" at bounding box center [498, 57] width 37 height 9
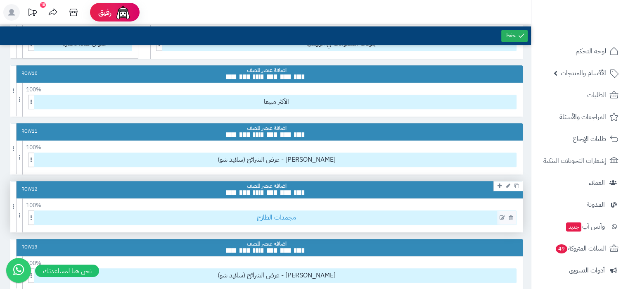
scroll to position [568, 0]
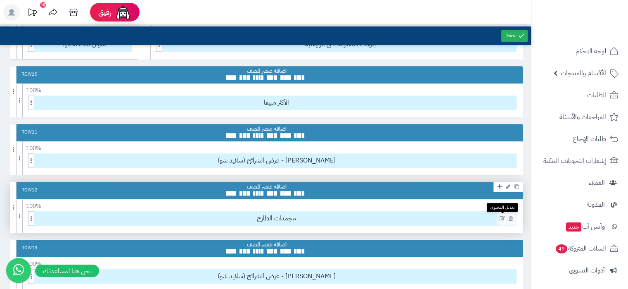
click at [504, 216] on icon at bounding box center [502, 219] width 5 height 6
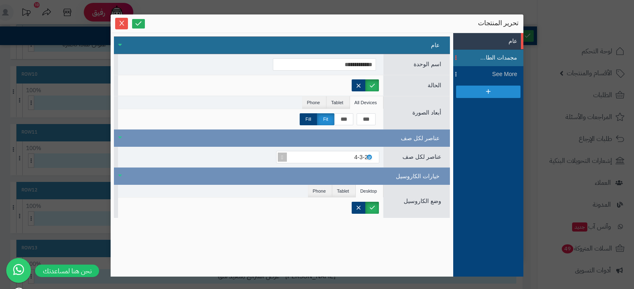
click at [508, 61] on span "مجمدات الطازج" at bounding box center [498, 57] width 37 height 9
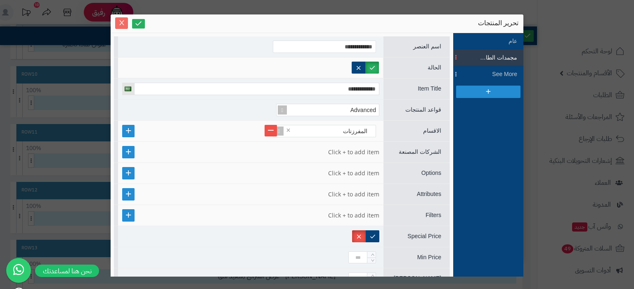
click at [121, 23] on icon "Close" at bounding box center [121, 23] width 5 height 5
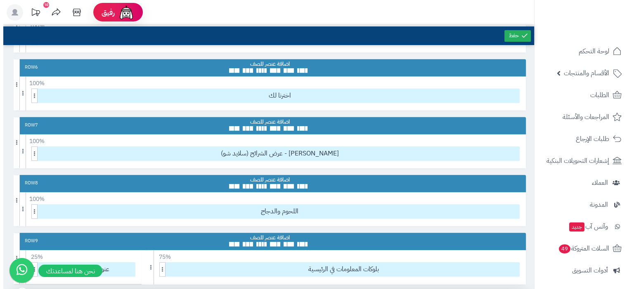
scroll to position [350, 0]
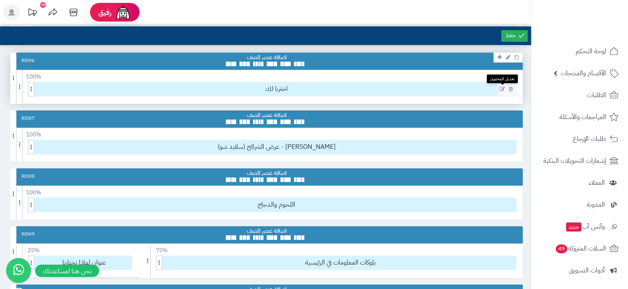
click at [501, 86] on link at bounding box center [502, 89] width 6 height 6
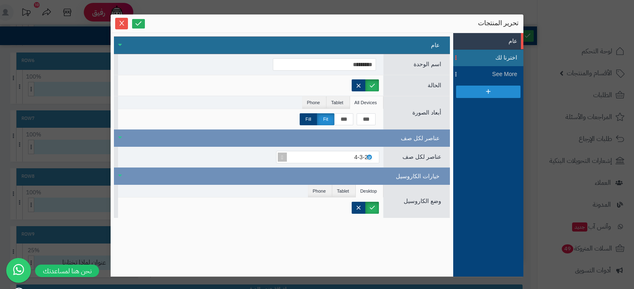
click at [503, 65] on li "اخترنا لك" at bounding box center [489, 58] width 70 height 17
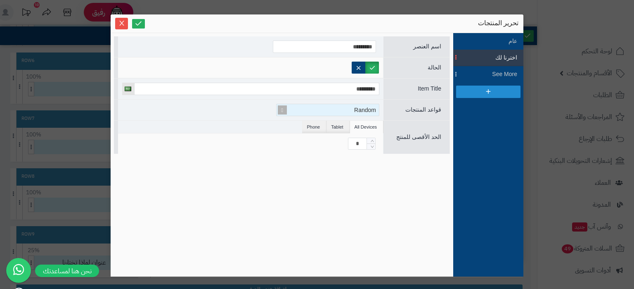
click at [344, 109] on div "Random" at bounding box center [331, 110] width 95 height 12
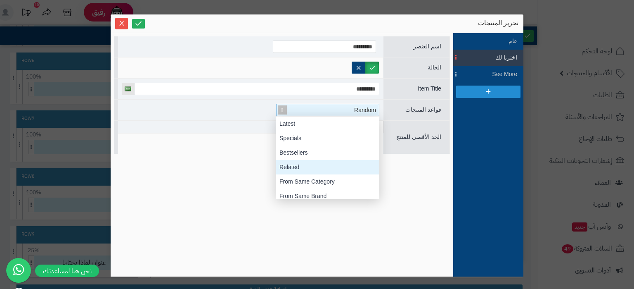
scroll to position [91, 0]
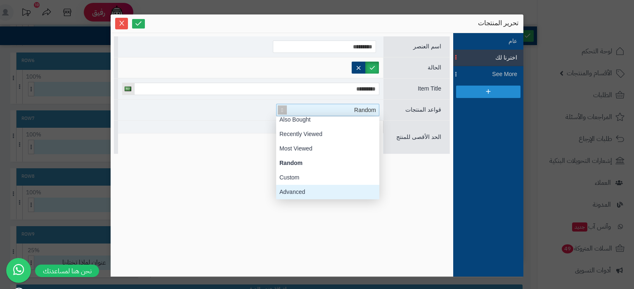
click at [299, 186] on div "Advanced" at bounding box center [327, 192] width 103 height 14
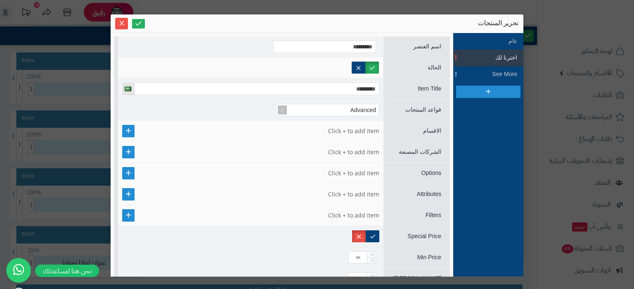
click at [266, 128] on ul at bounding box center [250, 130] width 257 height 9
click at [135, 131] on link at bounding box center [128, 131] width 12 height 12
click at [286, 129] on div "Select..." at bounding box center [327, 131] width 95 height 12
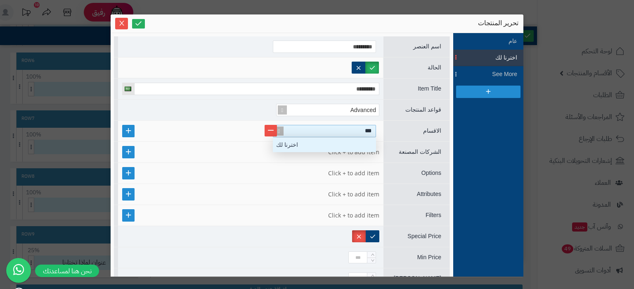
type input "****"
click at [325, 143] on div "اخترنا لك" at bounding box center [324, 145] width 103 height 14
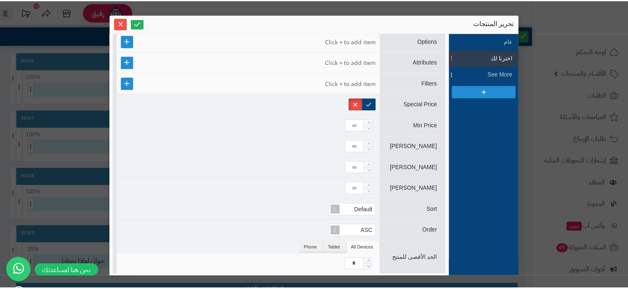
scroll to position [0, 0]
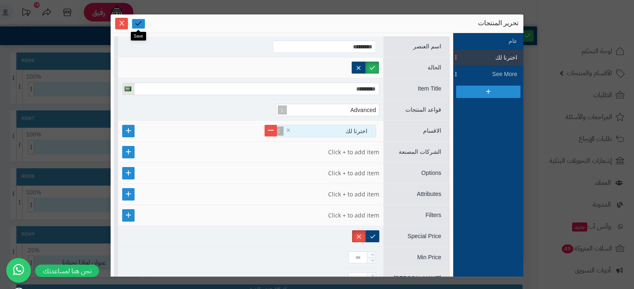
click at [140, 23] on icon at bounding box center [139, 23] width 8 height 8
click at [137, 23] on icon at bounding box center [139, 23] width 8 height 8
click at [121, 22] on icon "Close" at bounding box center [122, 22] width 7 height 7
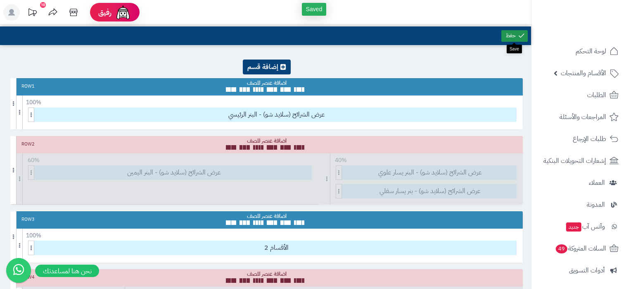
click at [512, 35] on link at bounding box center [514, 36] width 26 height 12
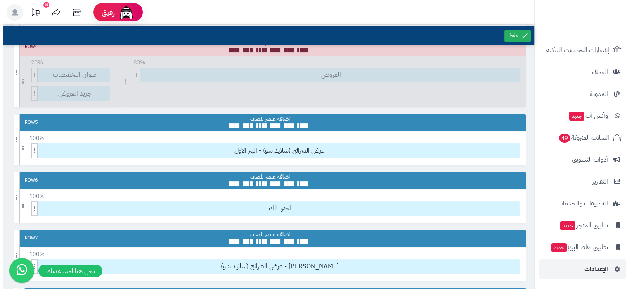
scroll to position [245, 0]
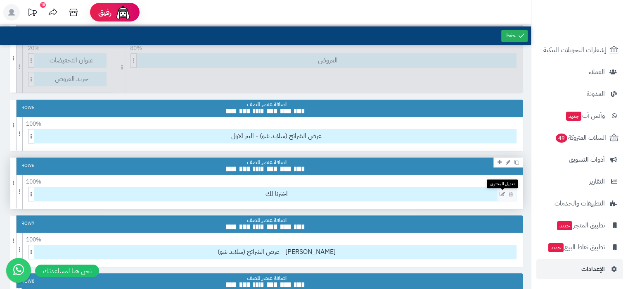
click at [501, 194] on icon at bounding box center [502, 194] width 5 height 6
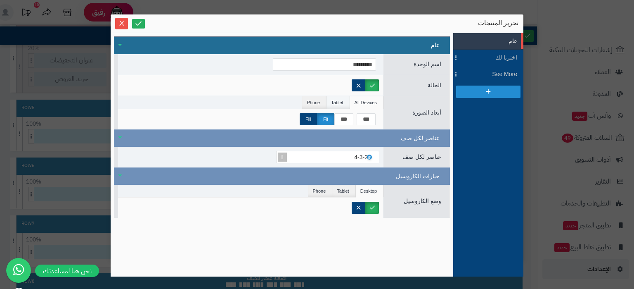
click at [339, 98] on li "Tablet" at bounding box center [338, 102] width 23 height 12
click at [314, 100] on li "Phone" at bounding box center [314, 102] width 24 height 12
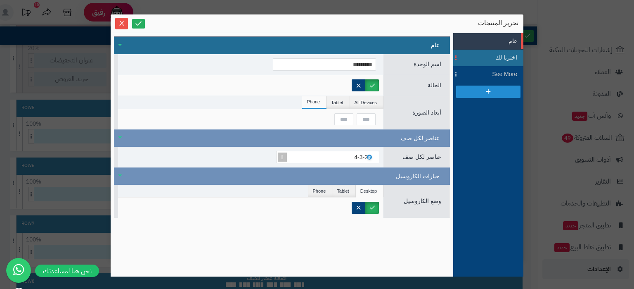
click at [482, 56] on span "اخترنا لك" at bounding box center [498, 57] width 37 height 9
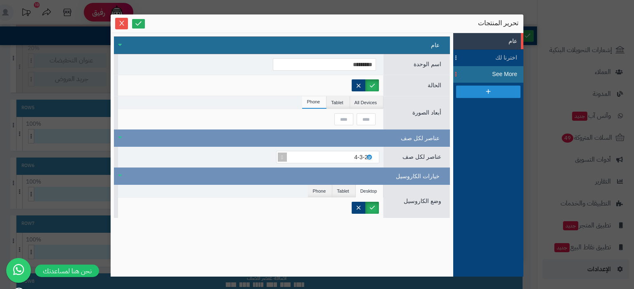
click at [473, 81] on li "See More" at bounding box center [489, 74] width 70 height 17
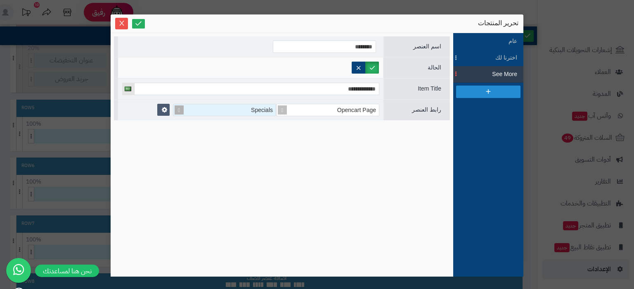
click at [220, 109] on div "Specials" at bounding box center [227, 110] width 95 height 12
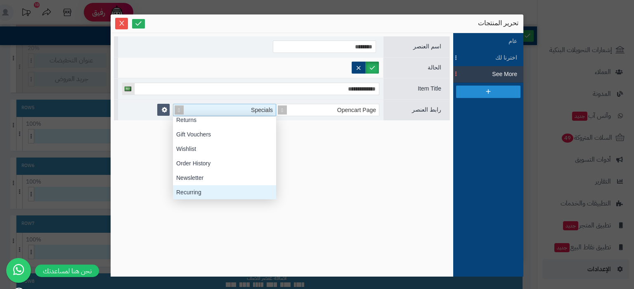
scroll to position [264, 0]
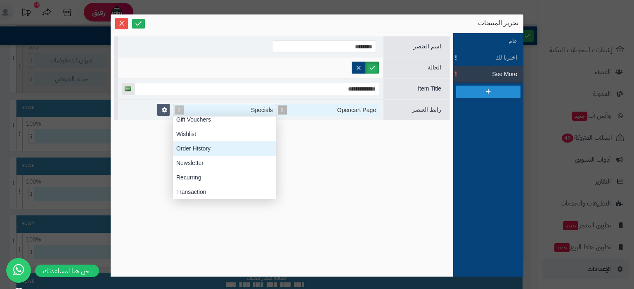
click at [344, 107] on span "Opencart Page" at bounding box center [356, 110] width 39 height 7
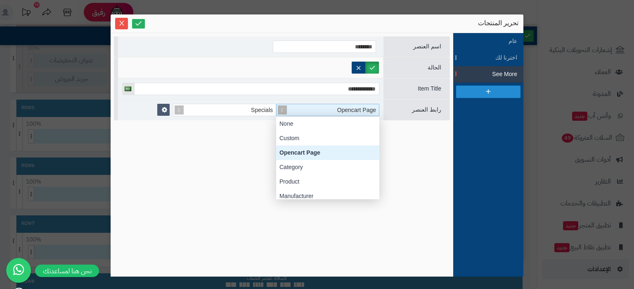
scroll to position [83, 0]
click at [311, 167] on div "Category" at bounding box center [327, 167] width 103 height 14
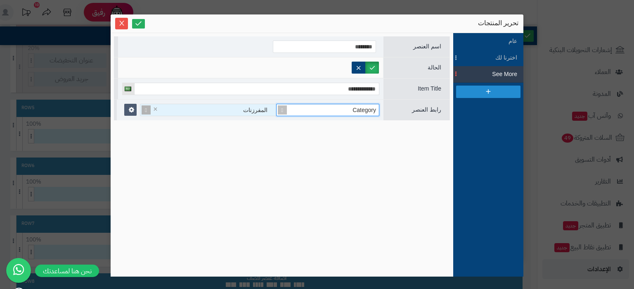
click at [243, 112] on div "المفرزنات" at bounding box center [213, 110] width 126 height 12
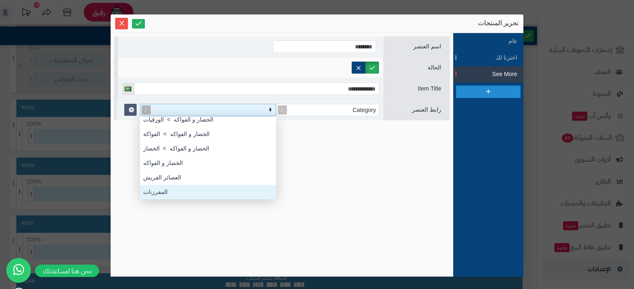
type input "**"
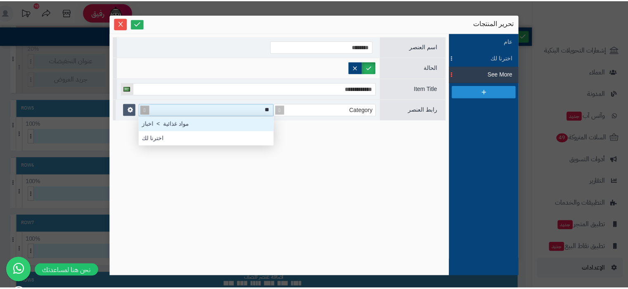
scroll to position [28, 0]
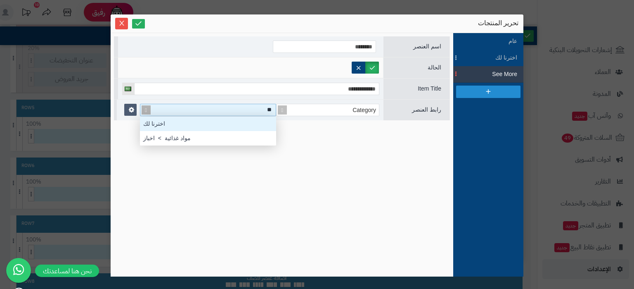
click at [216, 125] on div "اخترنا لك" at bounding box center [208, 123] width 136 height 14
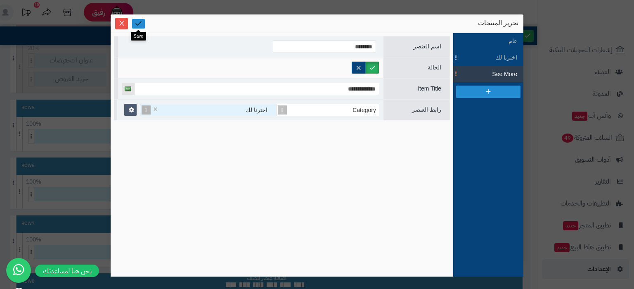
click at [136, 28] on link at bounding box center [138, 23] width 13 height 9
click at [138, 20] on icon at bounding box center [139, 23] width 8 height 8
click at [124, 23] on icon "Close" at bounding box center [122, 22] width 7 height 7
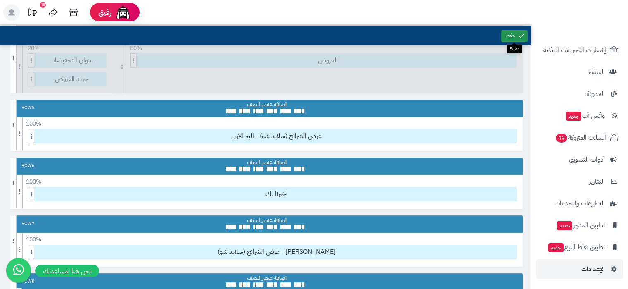
click at [513, 33] on link at bounding box center [514, 36] width 26 height 12
